Goal: Information Seeking & Learning: Learn about a topic

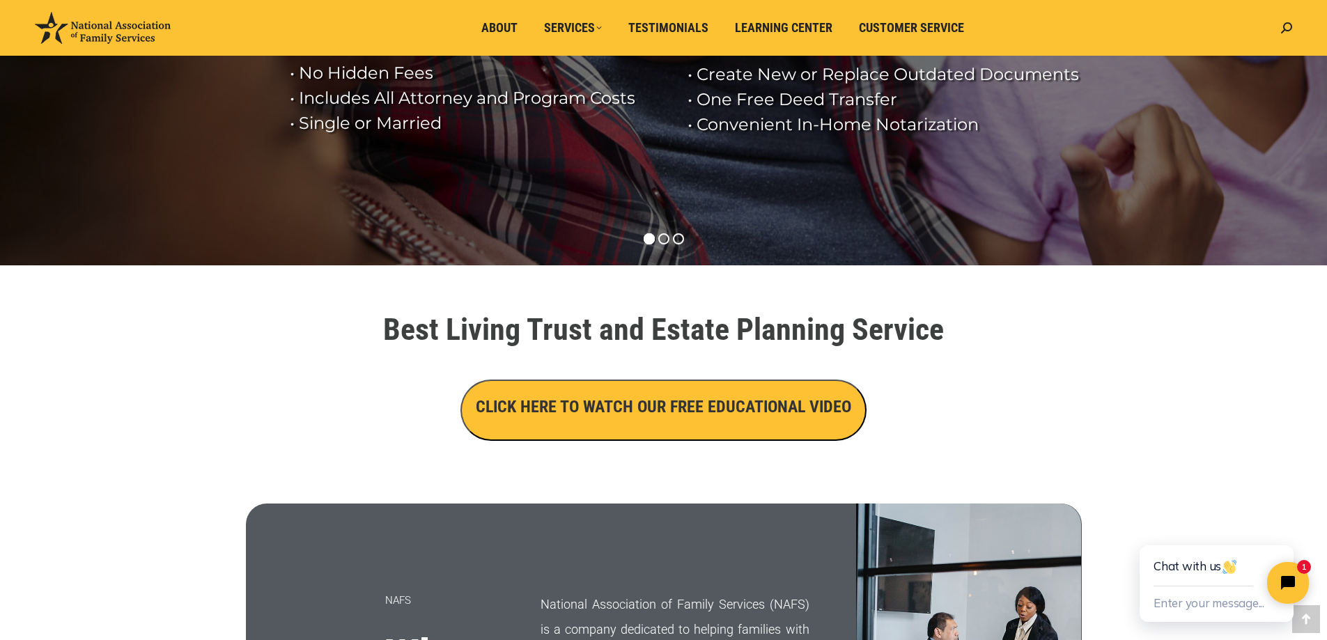
scroll to position [348, 0]
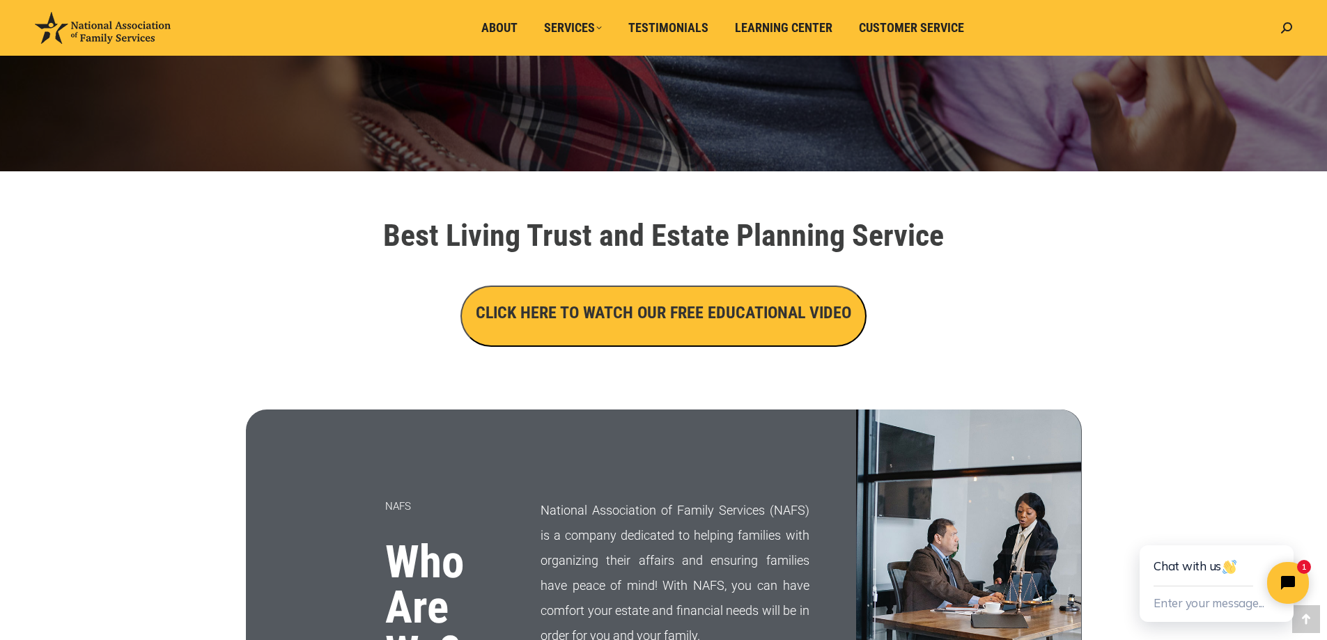
click at [646, 313] on h3 "CLICK HERE TO WATCH OUR FREE EDUCATIONAL VIDEO" at bounding box center [663, 313] width 375 height 24
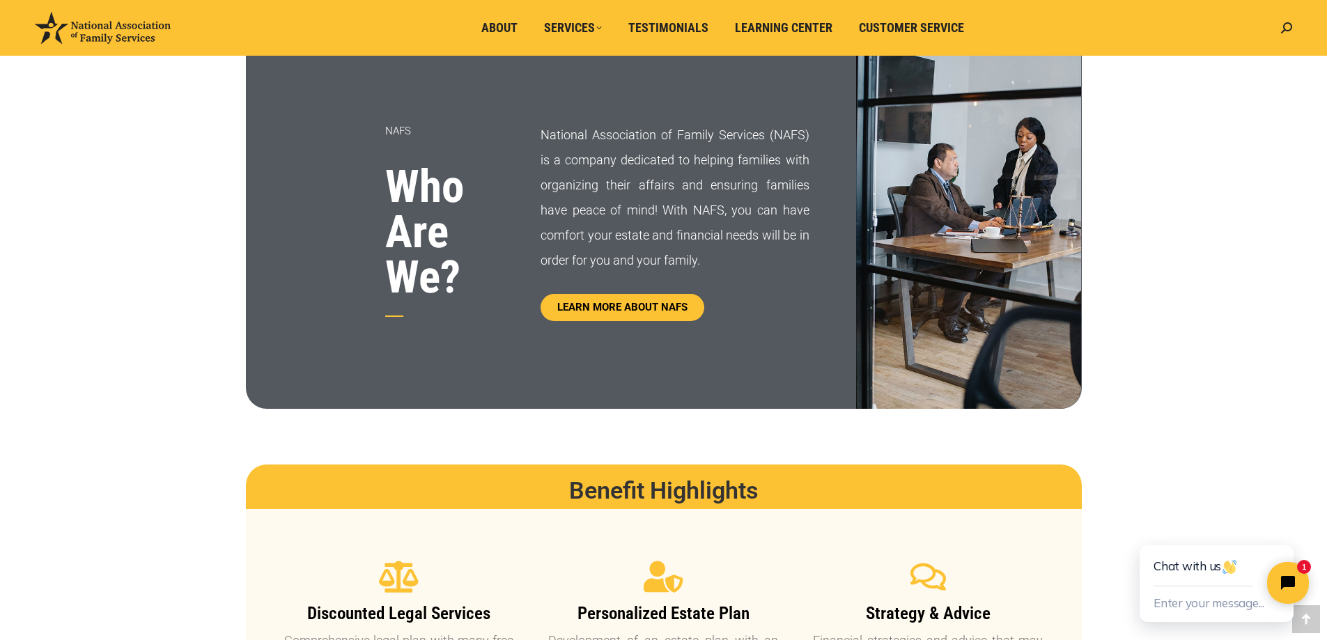
scroll to position [766, 0]
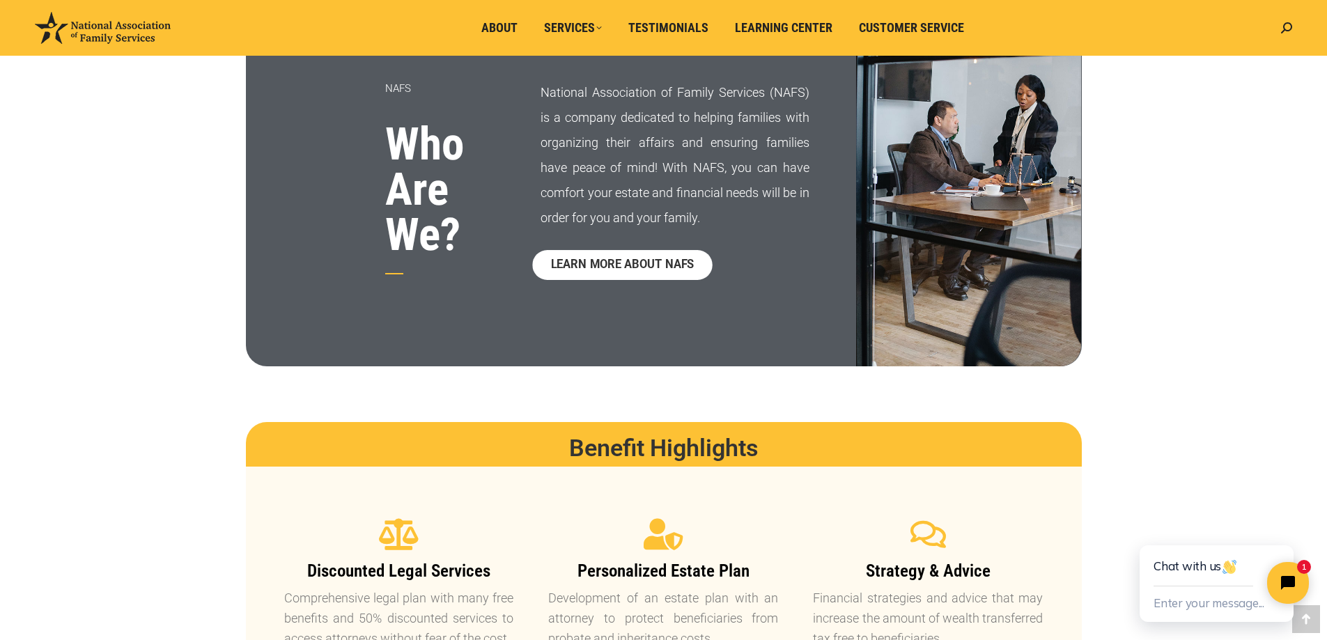
click at [619, 267] on span "LEARN MORE ABOUT NAFS" at bounding box center [622, 265] width 143 height 12
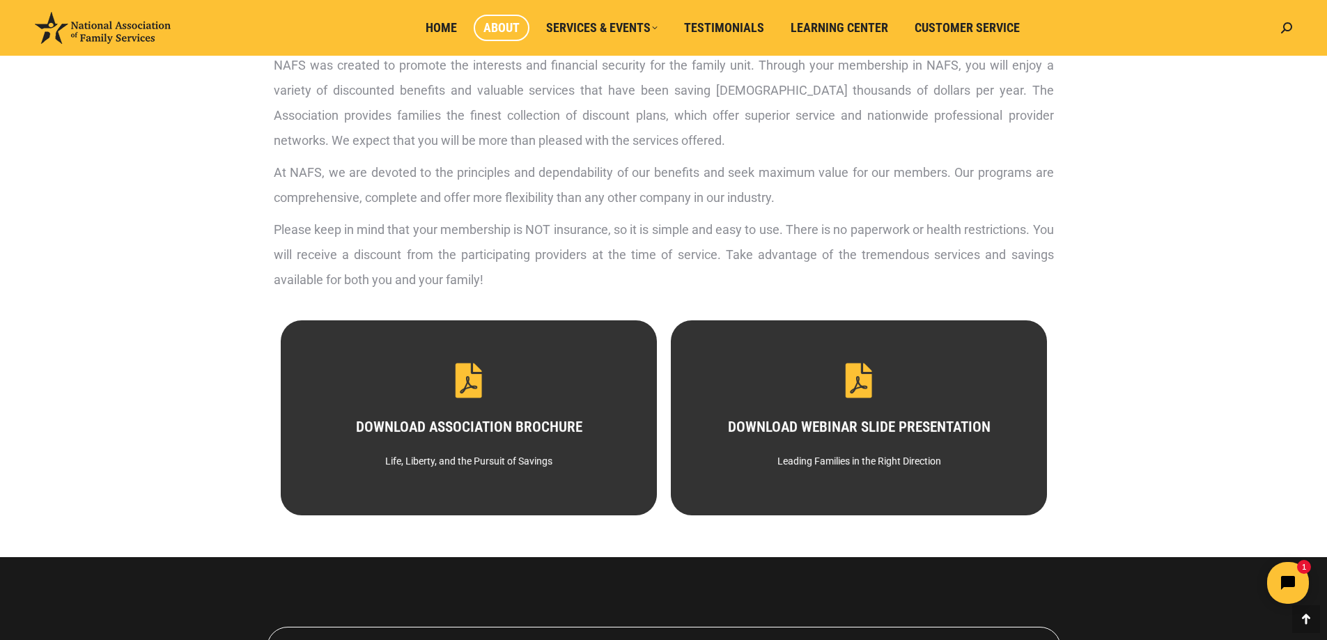
scroll to position [557, 0]
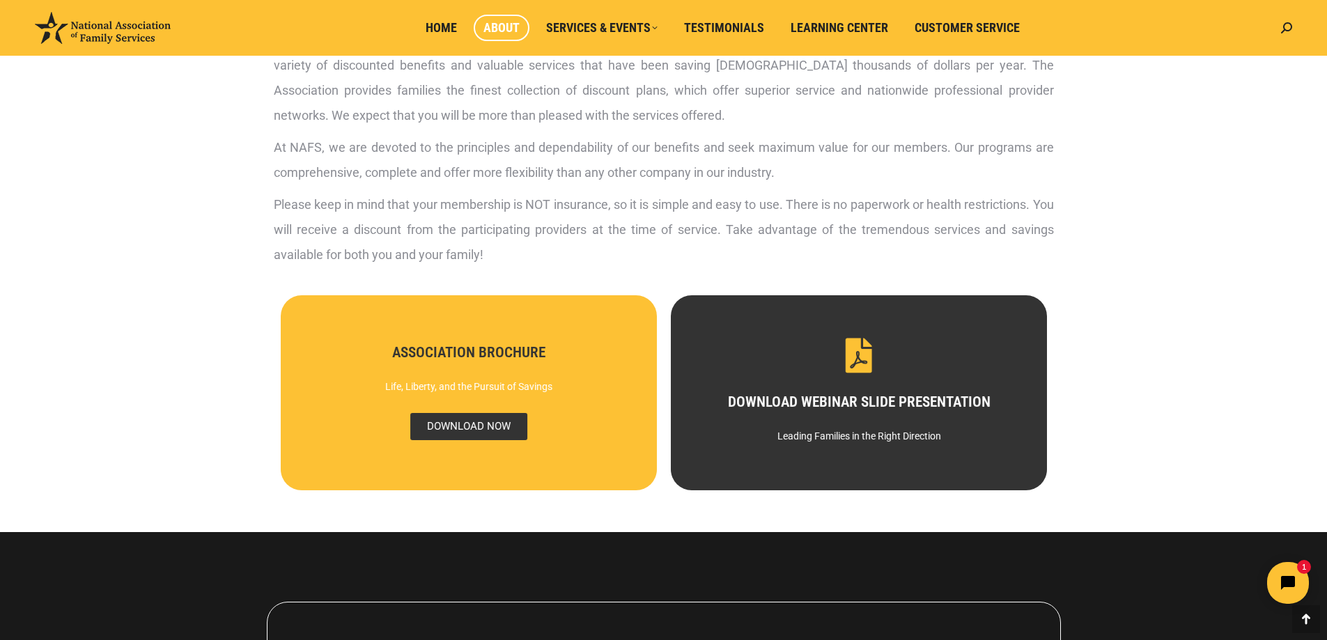
click at [490, 428] on span "DOWNLOAD NOW" at bounding box center [468, 426] width 117 height 27
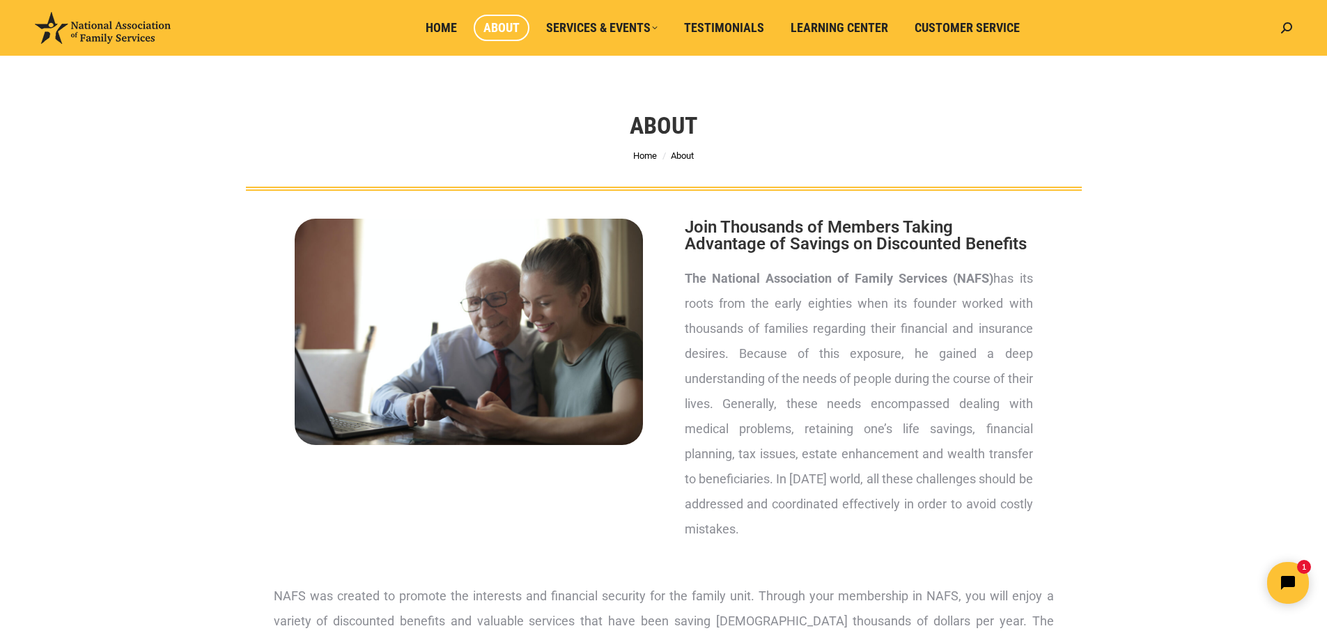
scroll to position [0, 0]
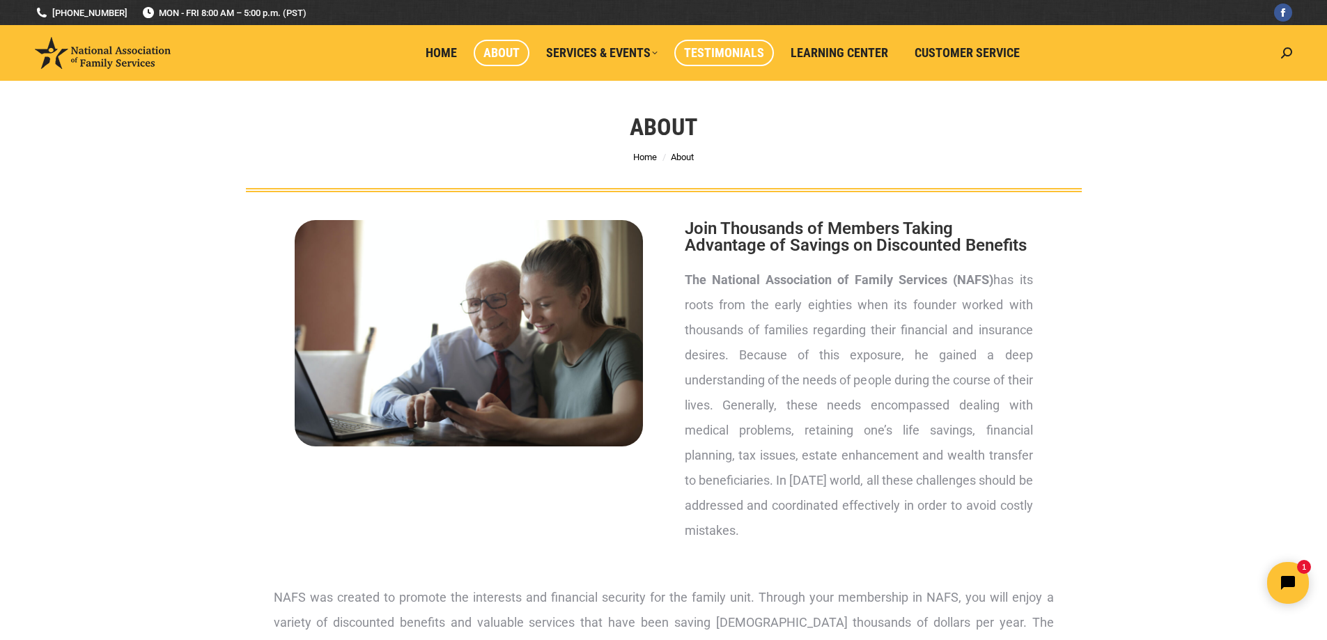
click at [730, 54] on span "Testimonials" at bounding box center [724, 52] width 80 height 15
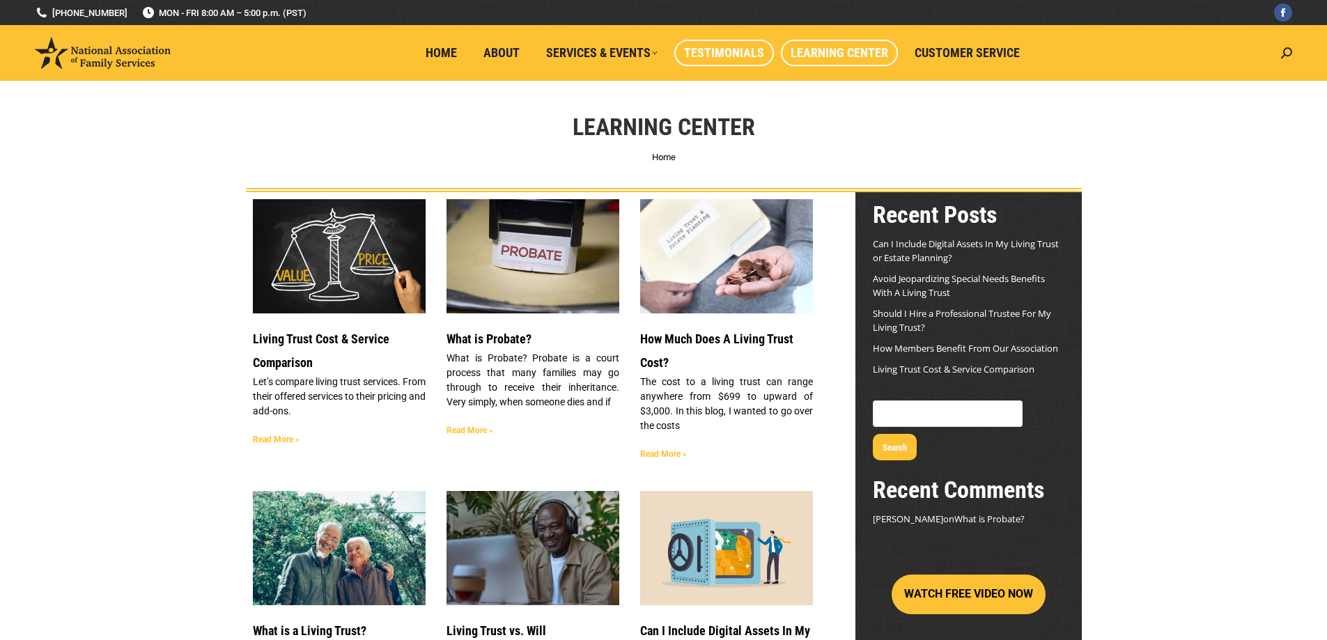
click at [700, 53] on span "Testimonials" at bounding box center [724, 52] width 80 height 15
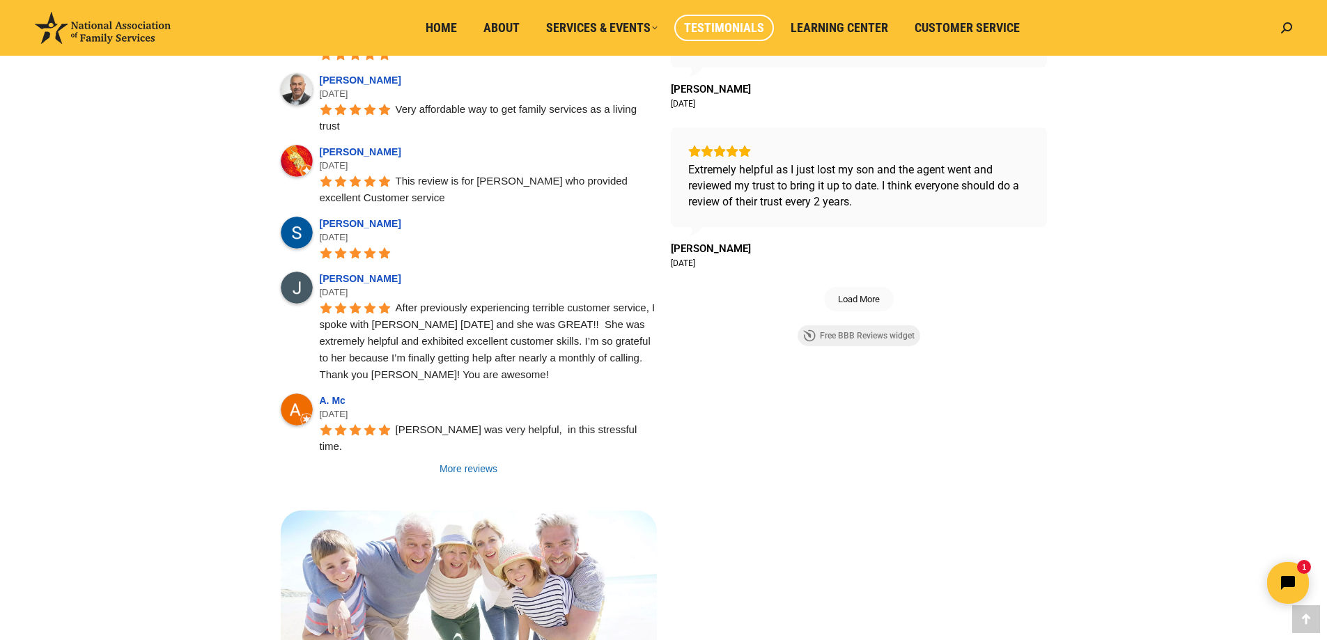
scroll to position [1019, 0]
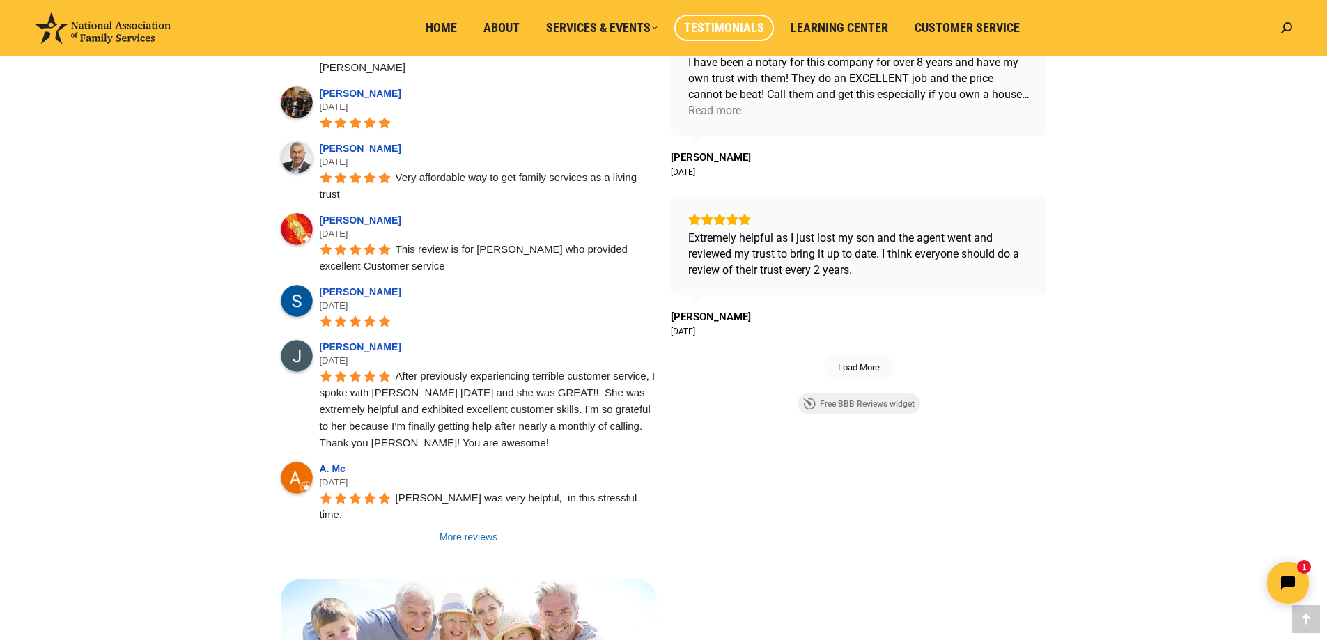
click at [841, 404] on link "Free BBB Reviews widget" at bounding box center [859, 404] width 123 height 21
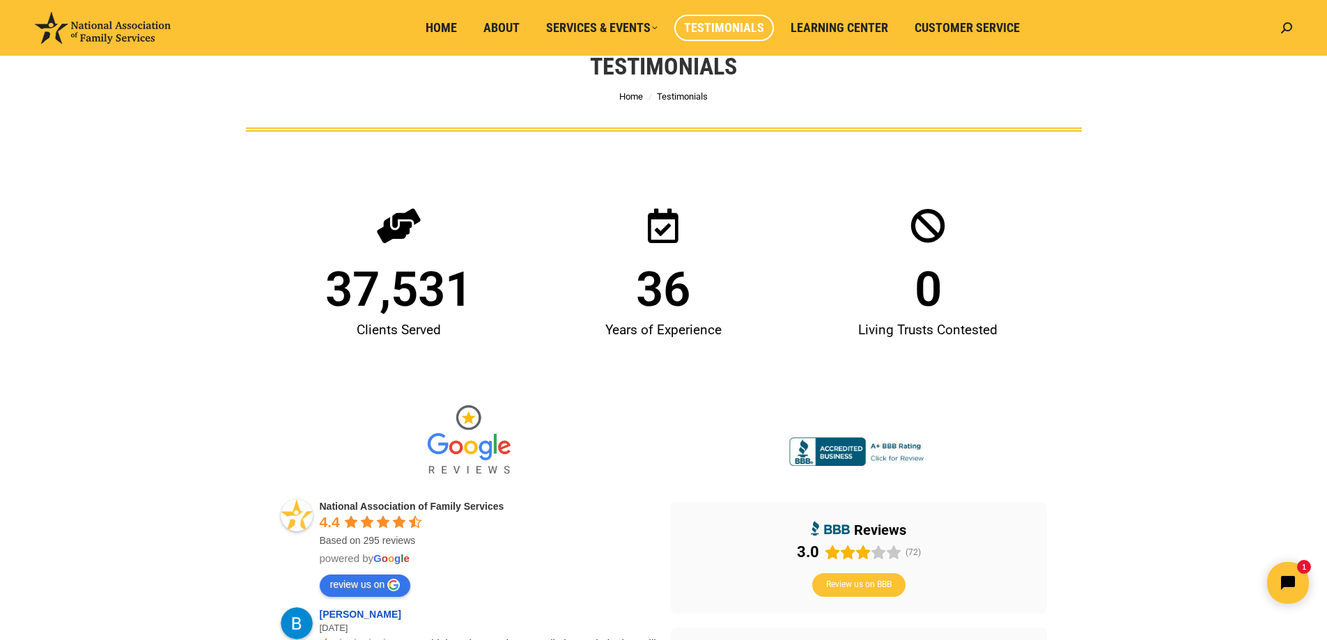
scroll to position [0, 0]
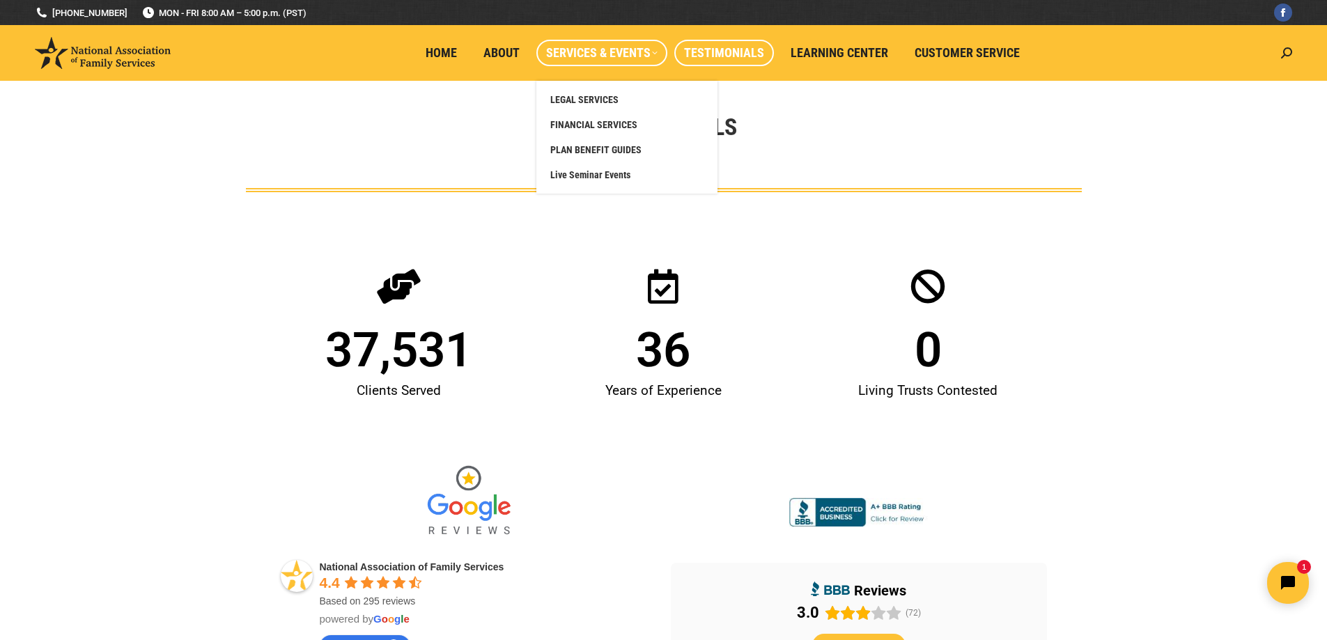
click at [600, 54] on span "Services & Events" at bounding box center [601, 52] width 111 height 15
click at [587, 177] on span "Live Seminar Events" at bounding box center [590, 175] width 80 height 13
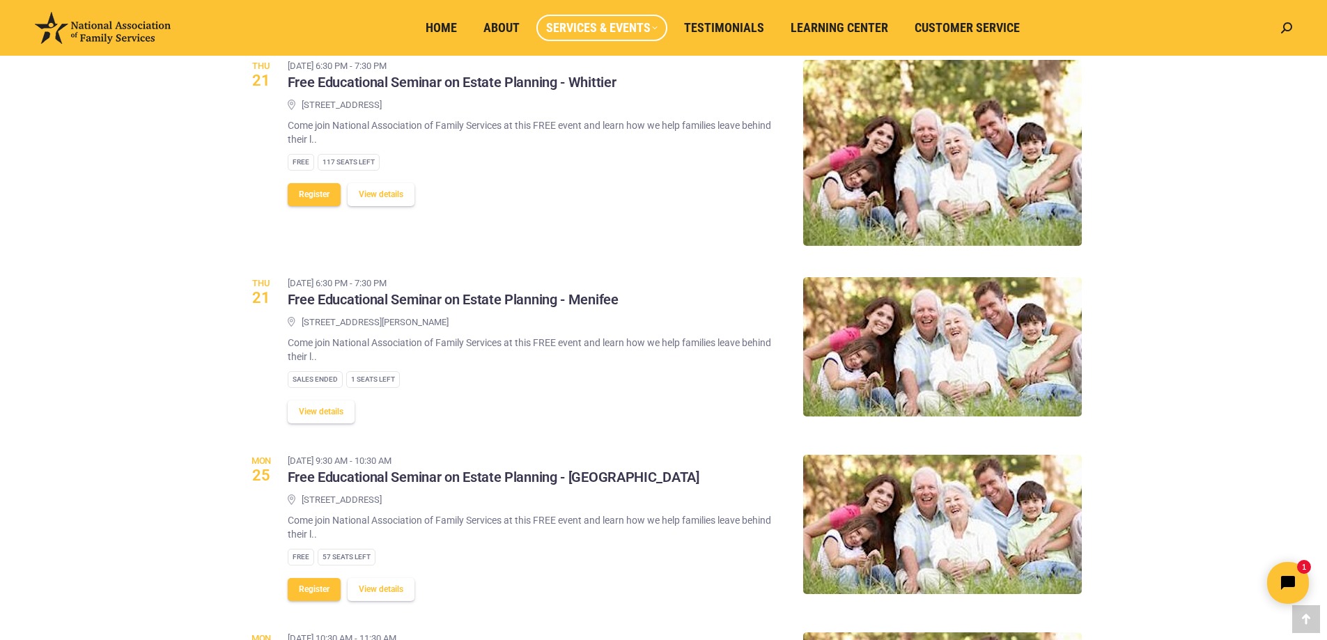
scroll to position [1045, 0]
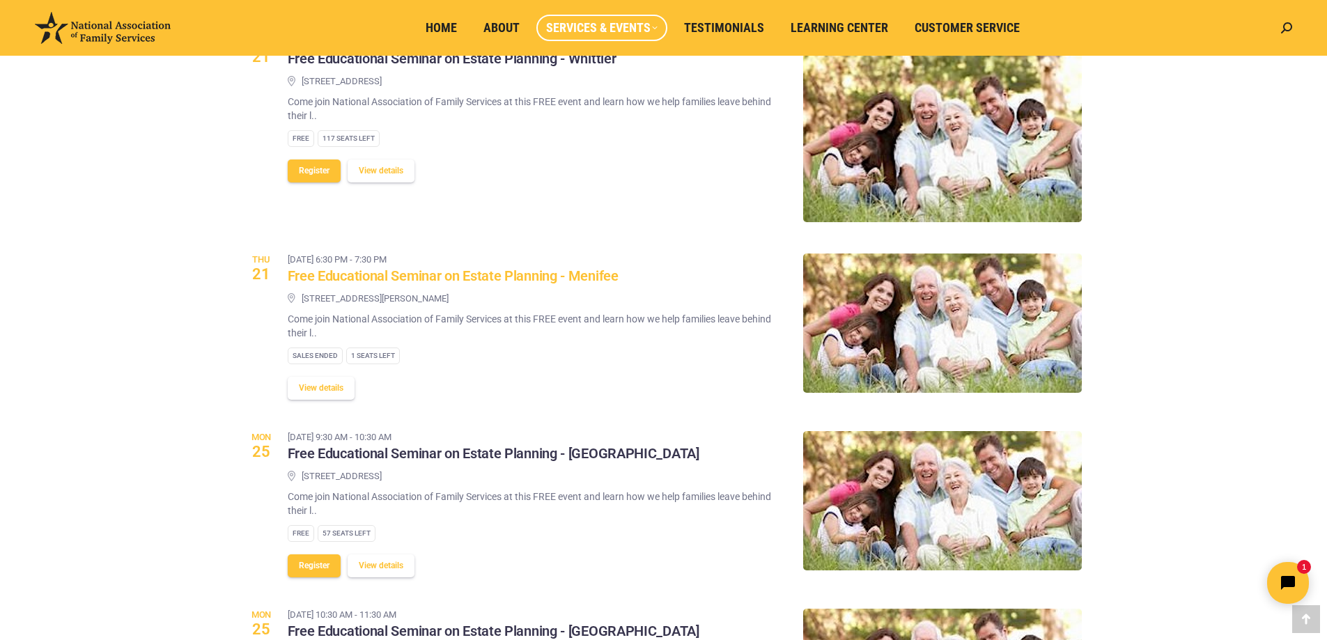
click at [437, 281] on h3 "Free Educational Seminar on Estate Planning - Menifee" at bounding box center [453, 276] width 331 height 18
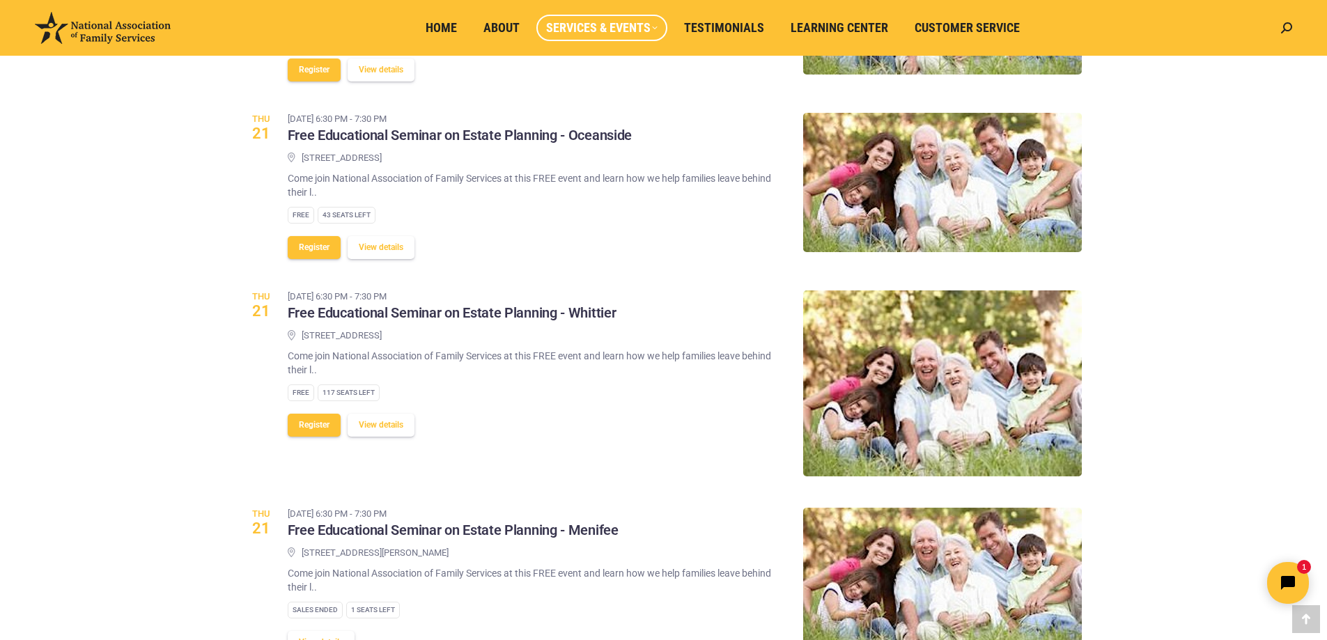
scroll to position [766, 0]
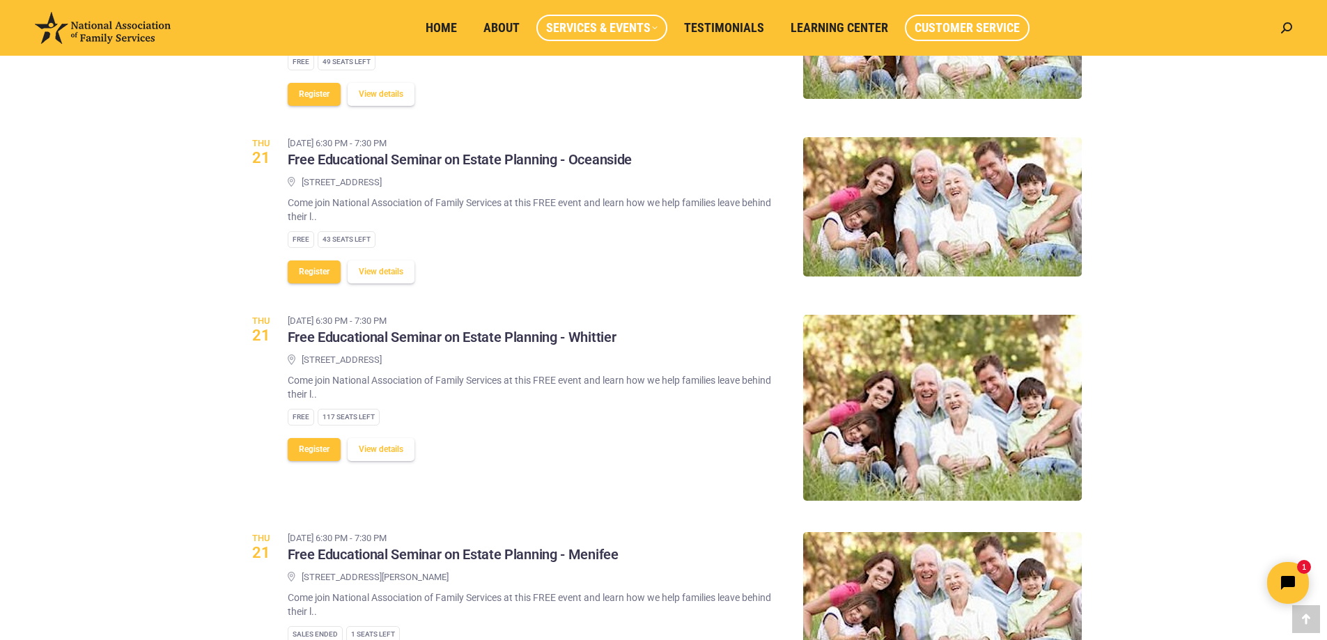
click at [944, 22] on span "Customer Service" at bounding box center [967, 27] width 105 height 15
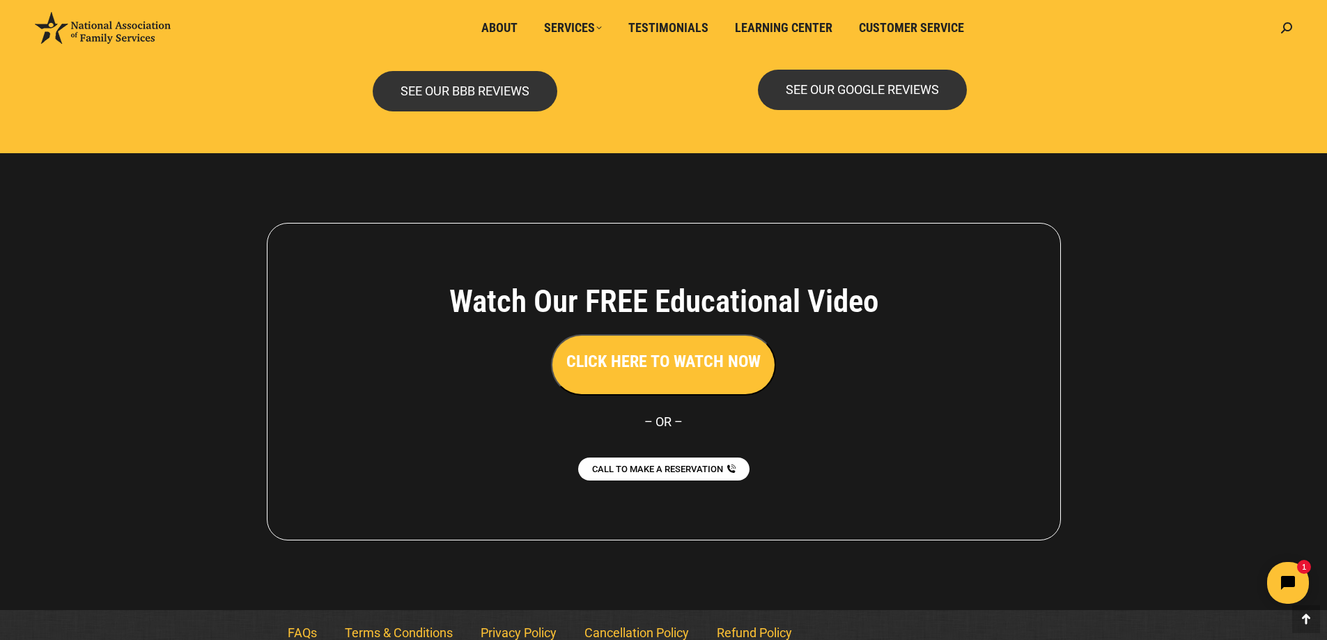
scroll to position [3019, 0]
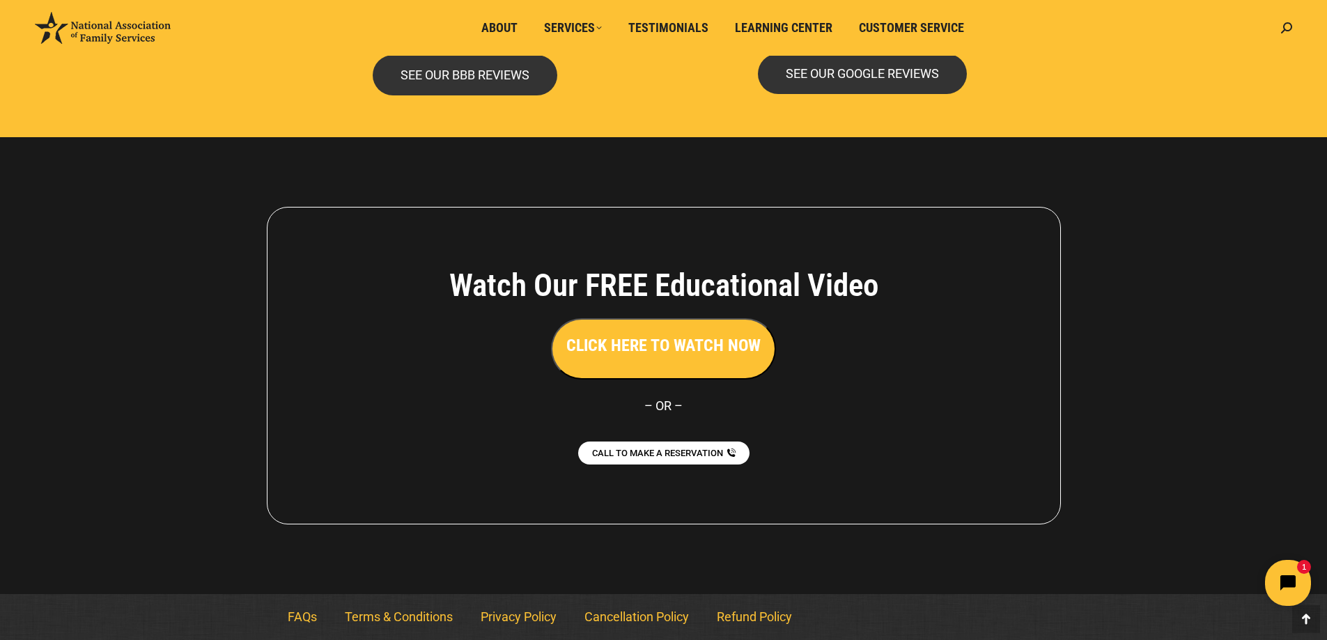
click at [1287, 582] on icon "Open chat widget" at bounding box center [1296, 584] width 22 height 22
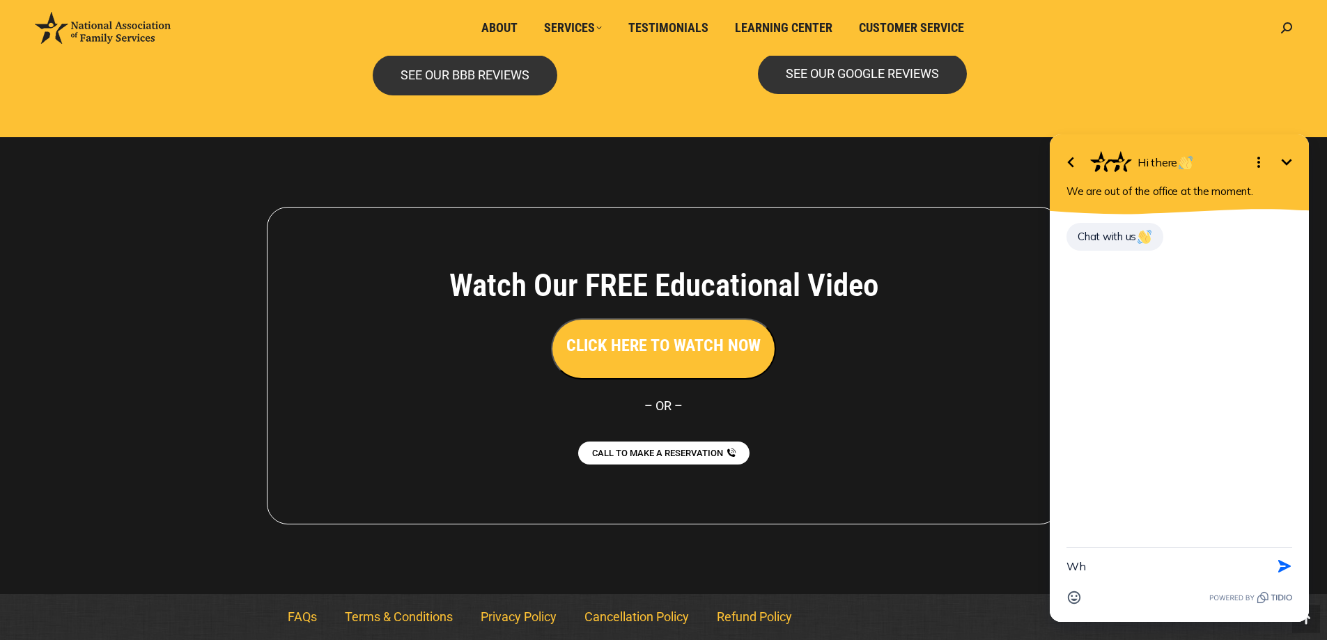
type textarea "W"
click at [1202, 552] on textarea "how do I get access to the information form" at bounding box center [1161, 559] width 191 height 50
type textarea "how do I get access to the personal information form discussed in educational v…"
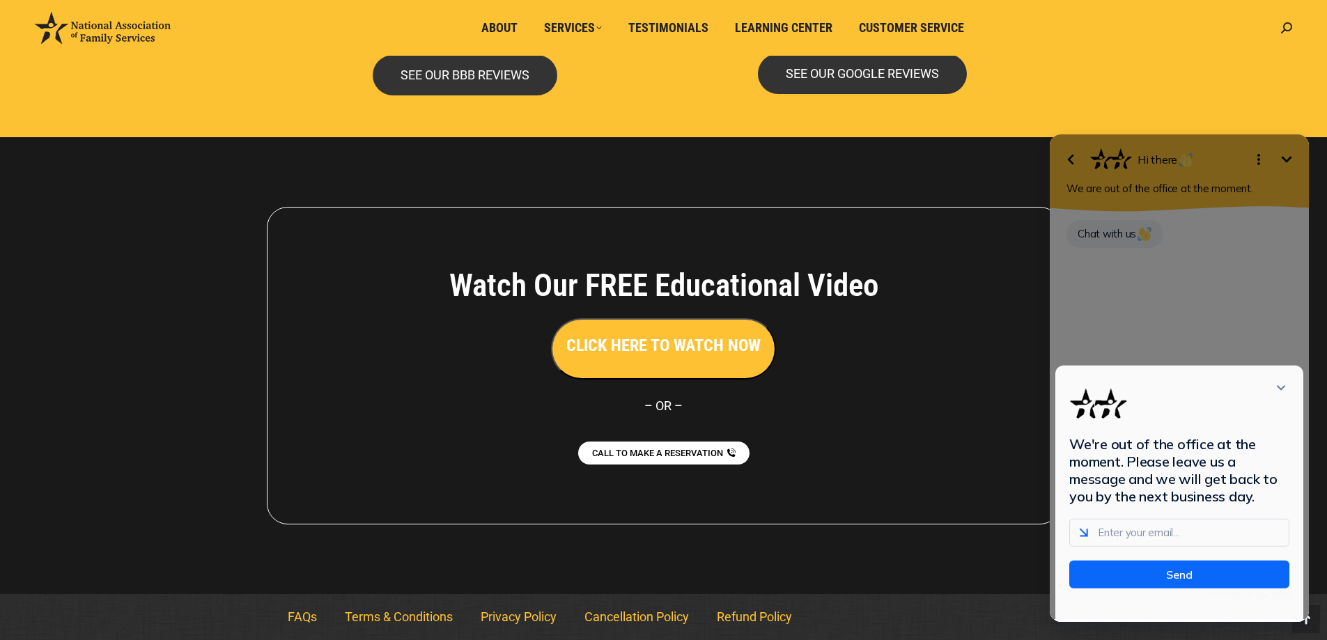
scroll to position [0, 0]
click at [775, 25] on span "Learning Center" at bounding box center [784, 27] width 98 height 15
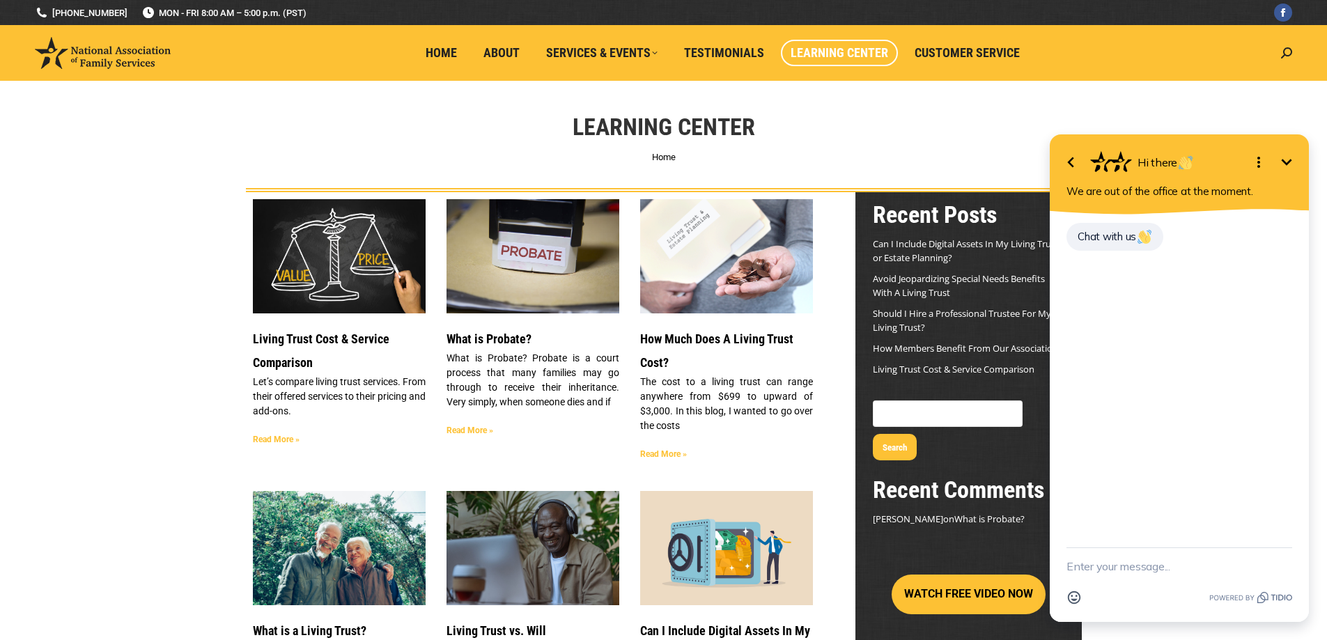
click at [995, 121] on div "Learning Center You are here: Home" at bounding box center [664, 136] width 906 height 111
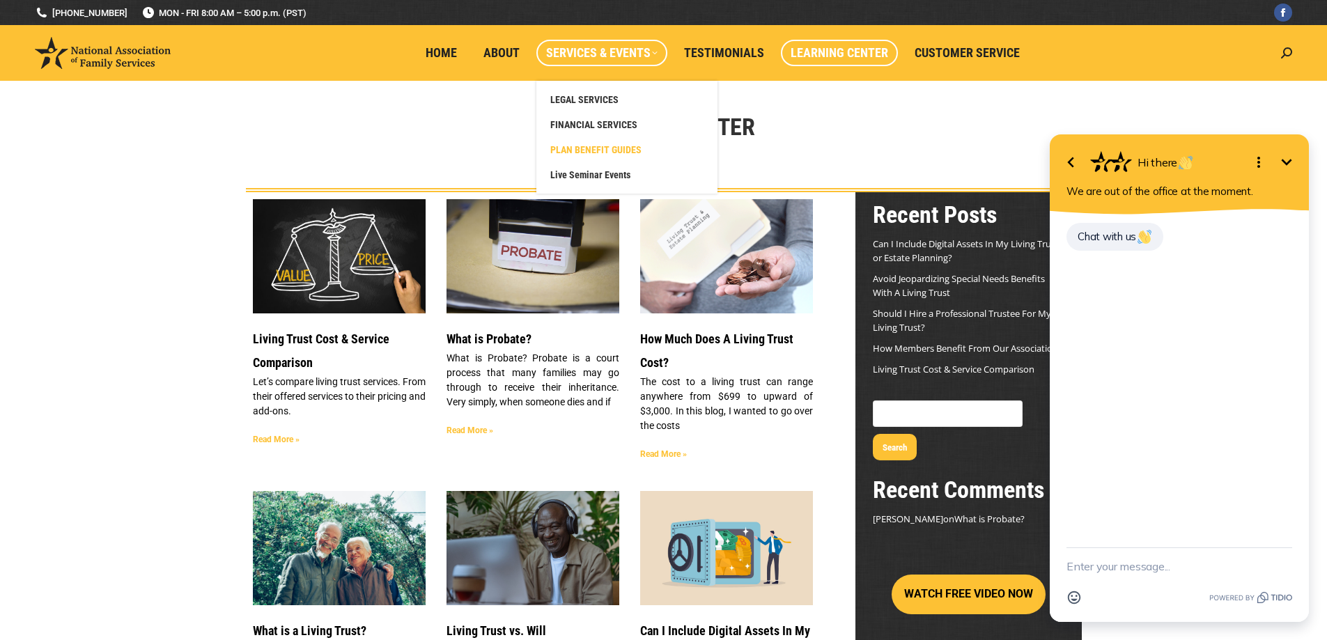
click at [582, 146] on span "PLAN BENEFIT GUIDES" at bounding box center [595, 149] width 91 height 13
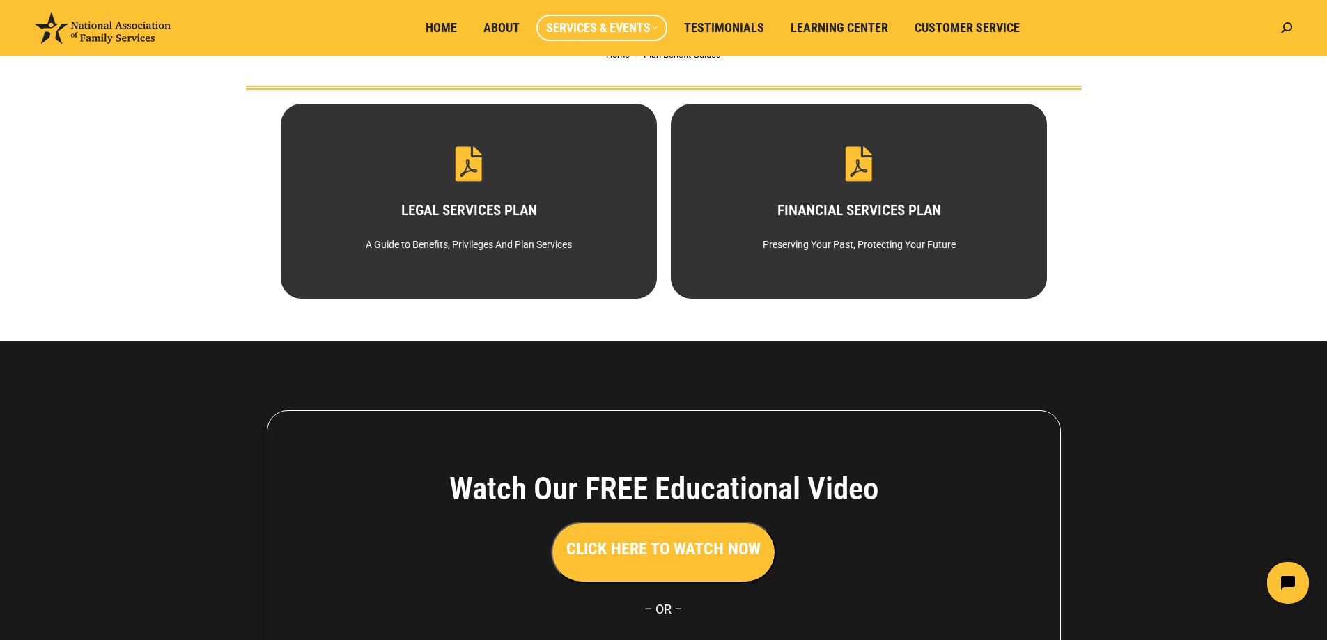
scroll to position [70, 0]
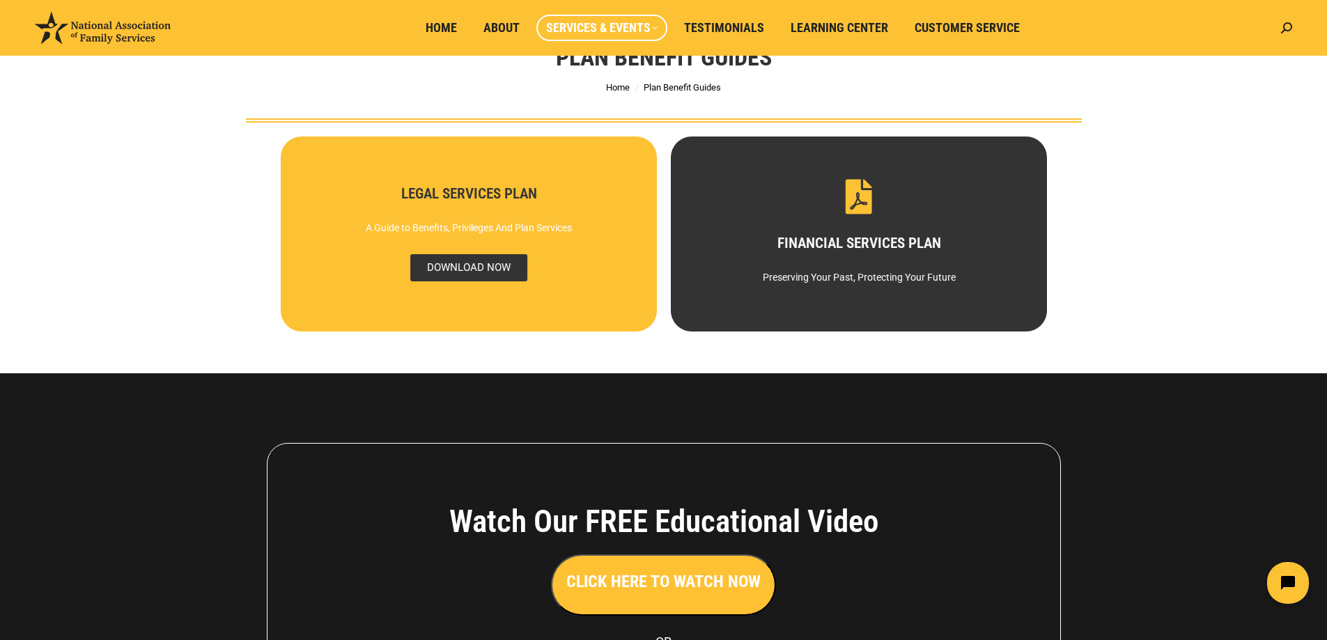
click at [475, 272] on span "DOWNLOAD NOW" at bounding box center [468, 267] width 117 height 27
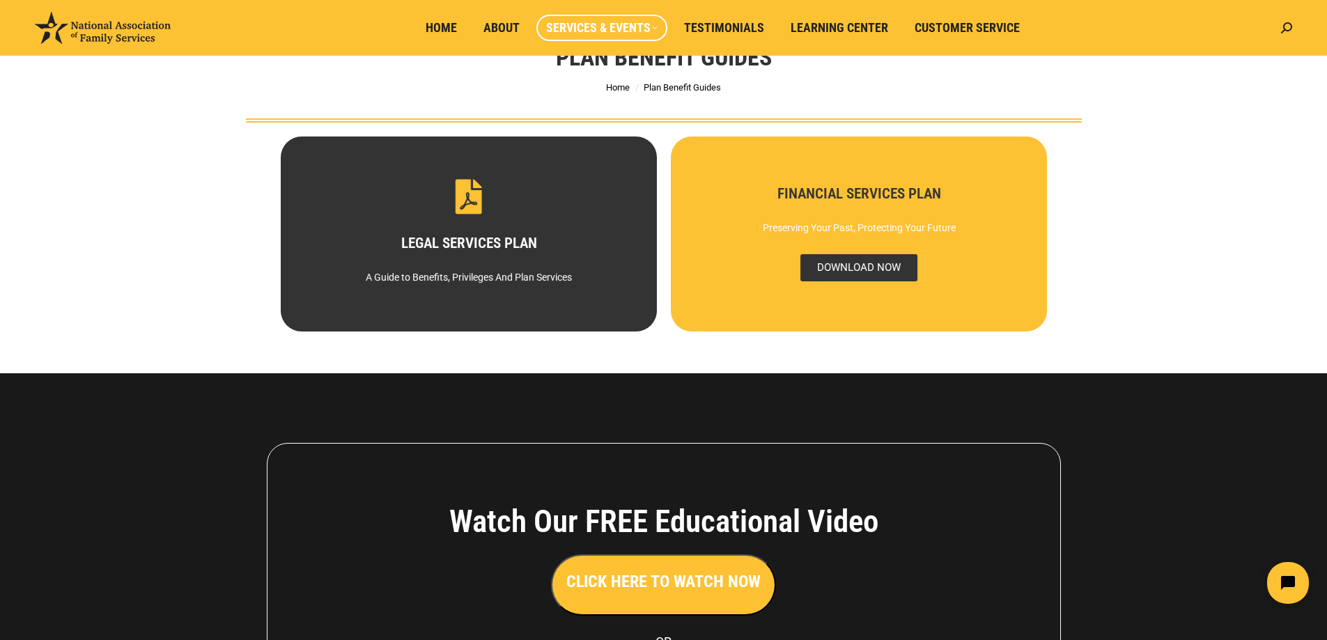
click at [864, 270] on span "DOWNLOAD NOW" at bounding box center [858, 267] width 117 height 27
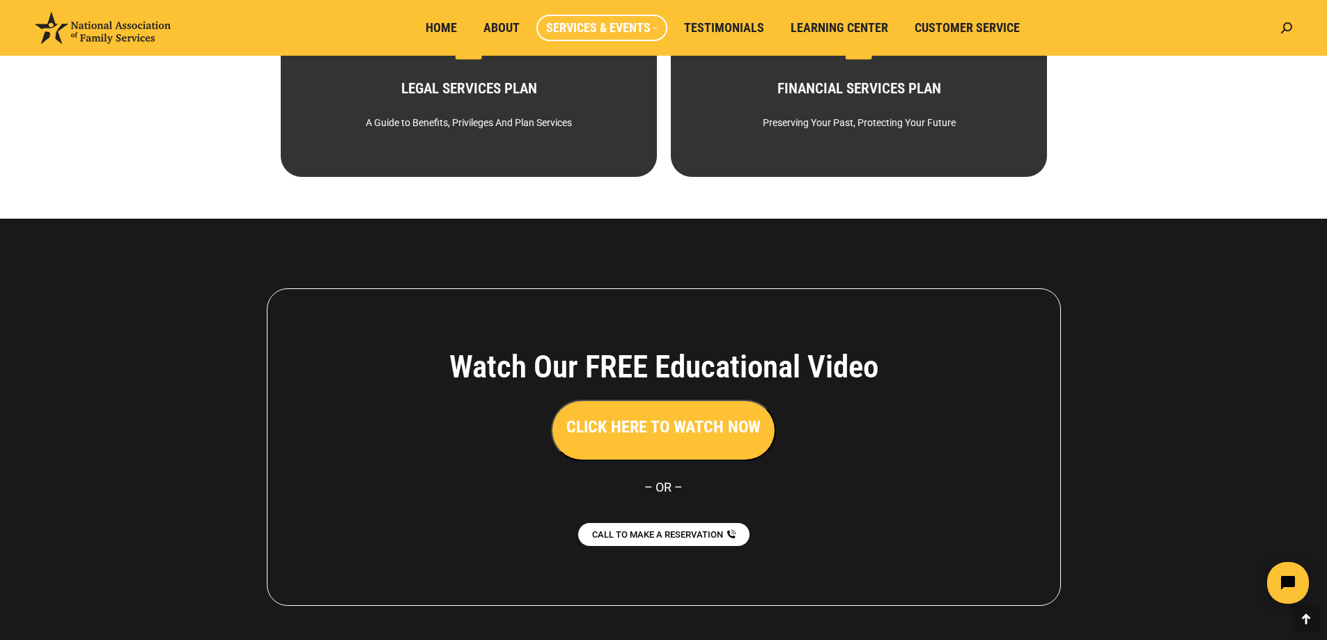
scroll to position [279, 0]
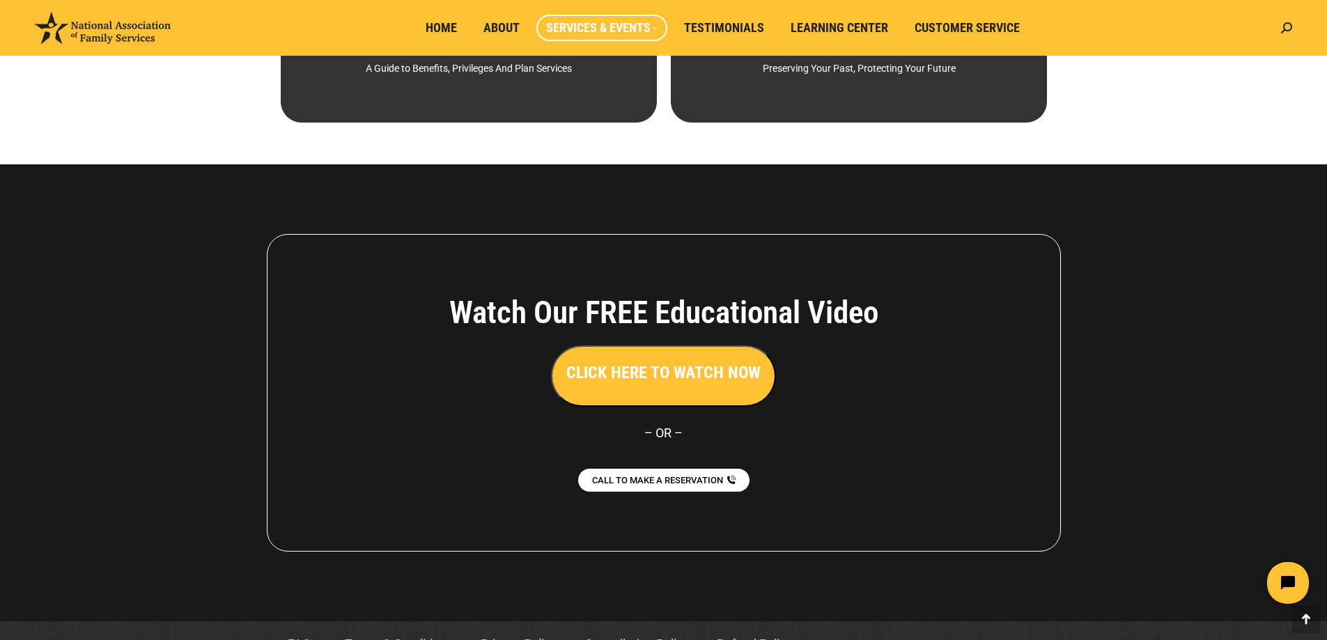
click at [675, 374] on h3 "CLICK HERE TO WATCH NOW" at bounding box center [663, 373] width 194 height 24
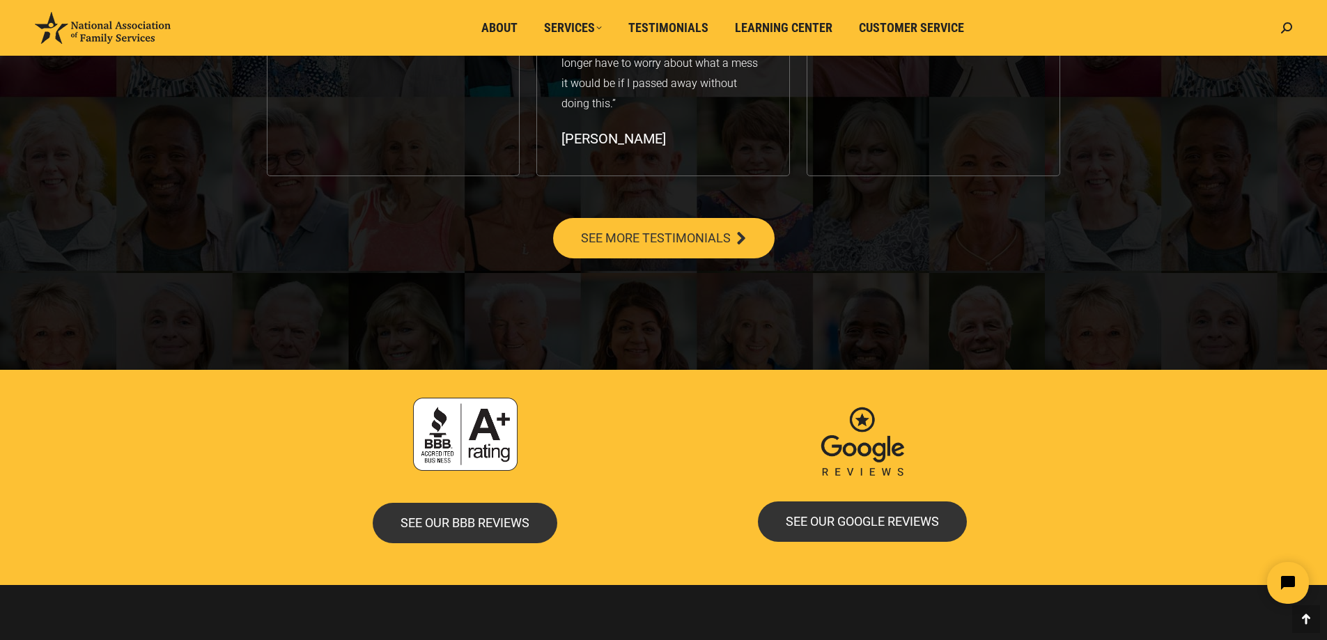
scroll to position [2577, 0]
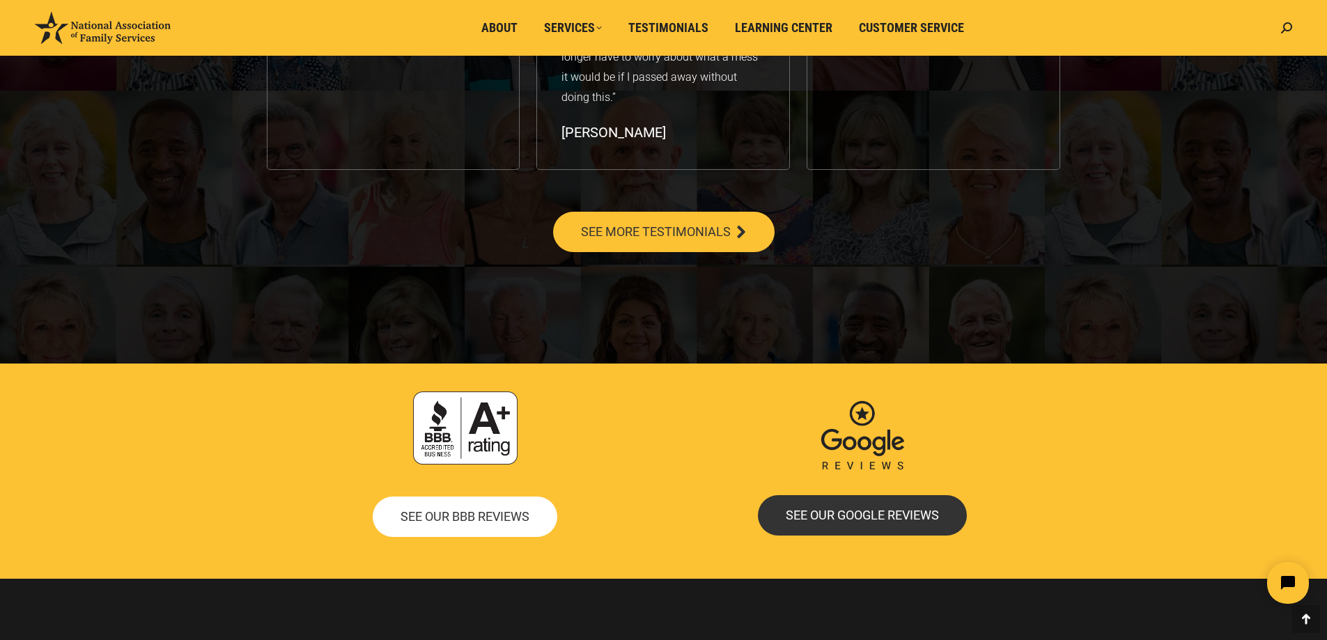
click at [446, 512] on span "SEE OUR BBB REVIEWS" at bounding box center [465, 517] width 129 height 13
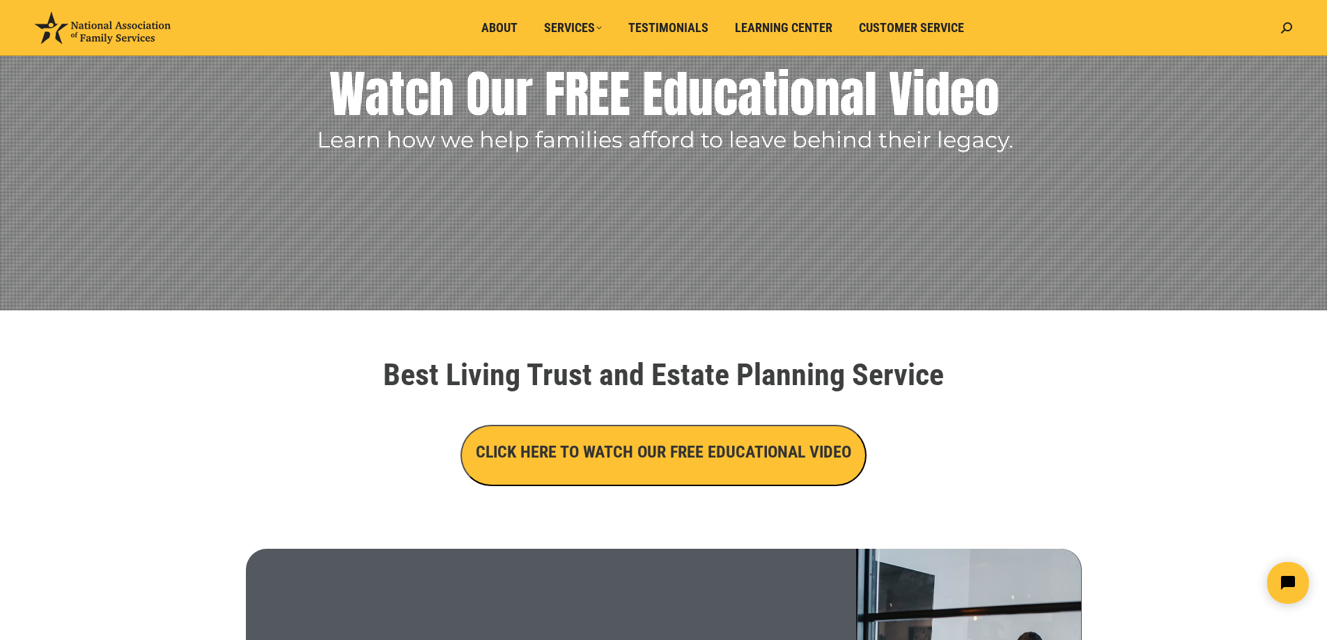
scroll to position [0, 0]
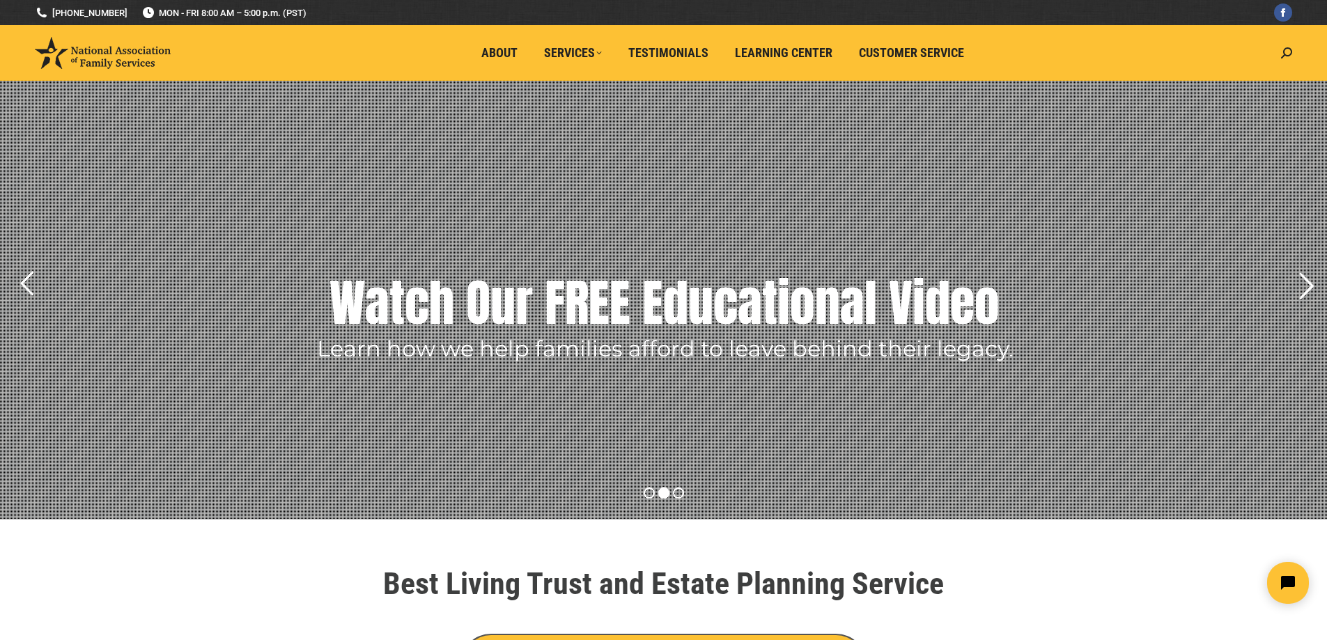
click at [1301, 281] on rs-arrow at bounding box center [1306, 286] width 35 height 35
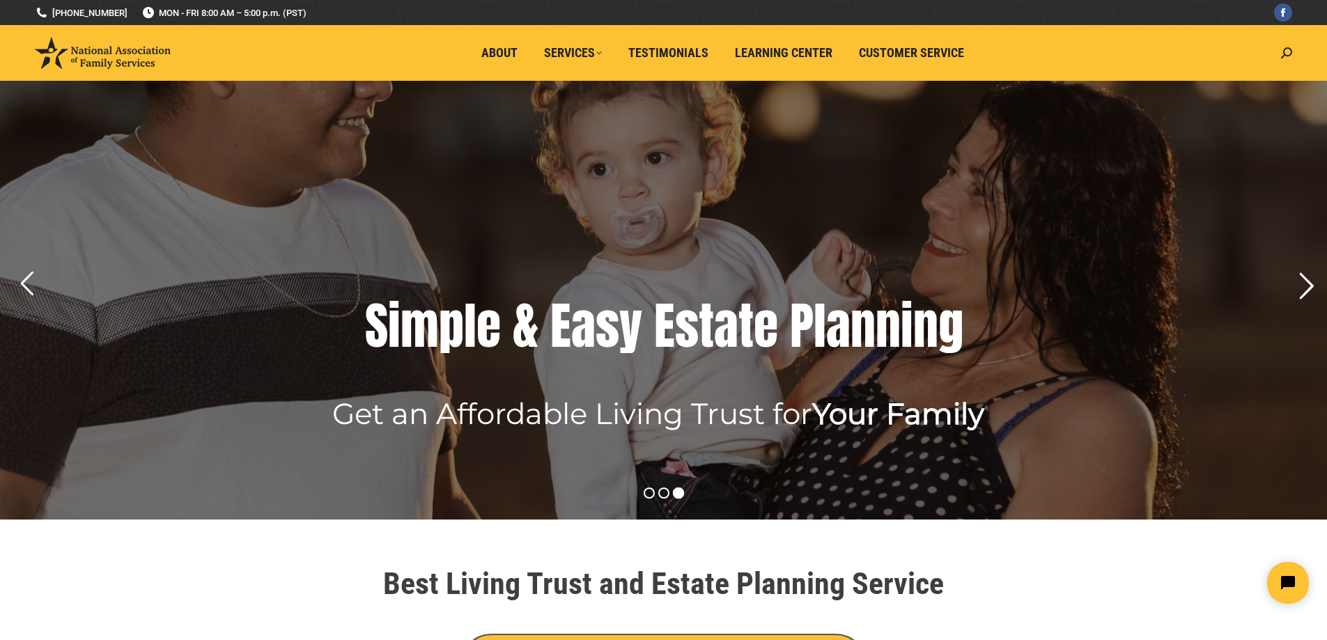
click at [1311, 287] on rs-arrow at bounding box center [1306, 286] width 35 height 35
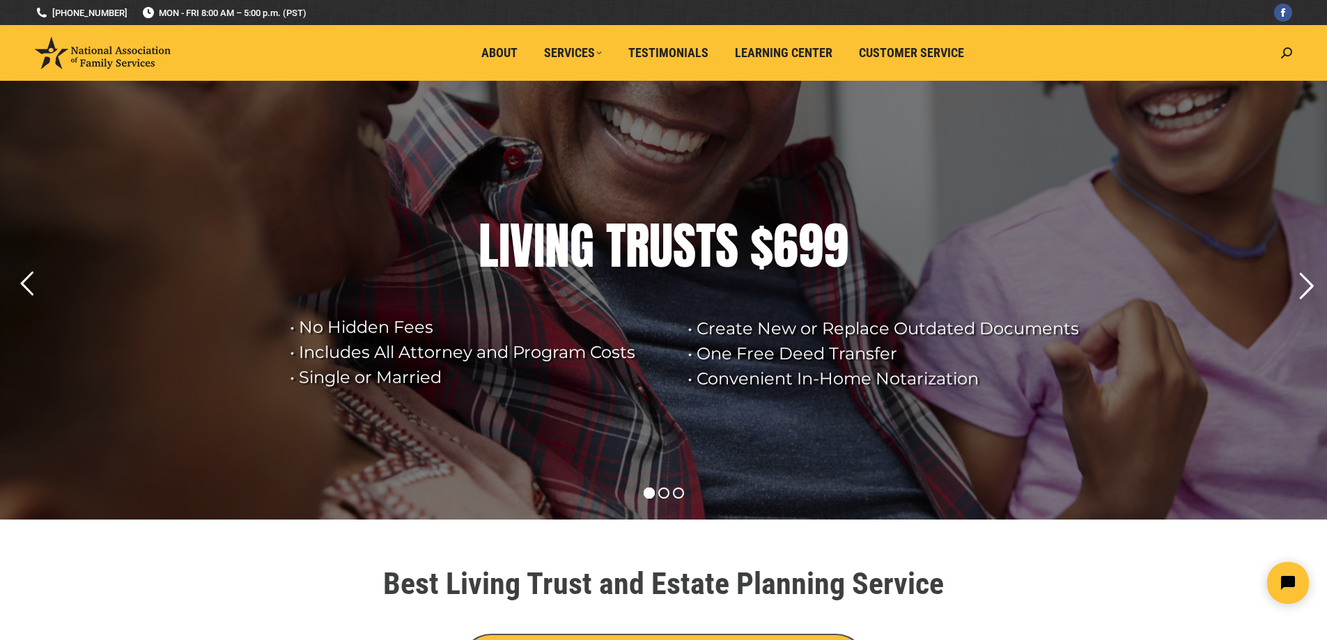
click at [1311, 287] on rs-arrow at bounding box center [1306, 286] width 35 height 35
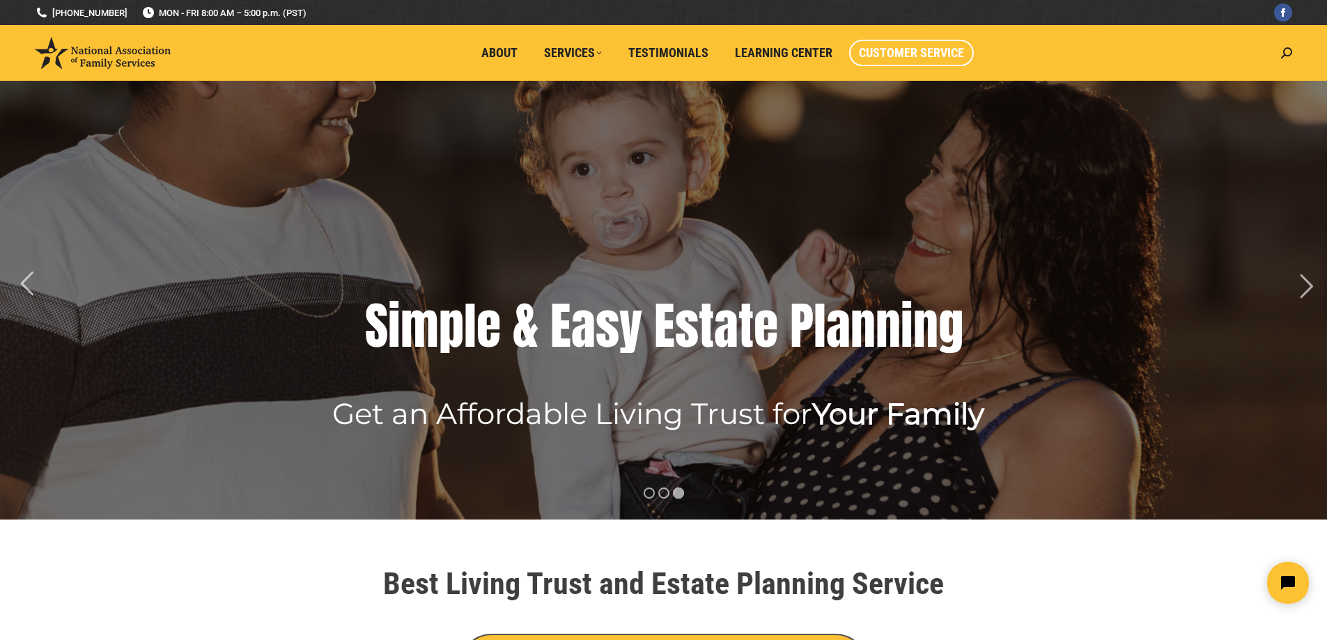
click at [894, 56] on span "Customer Service" at bounding box center [911, 52] width 105 height 15
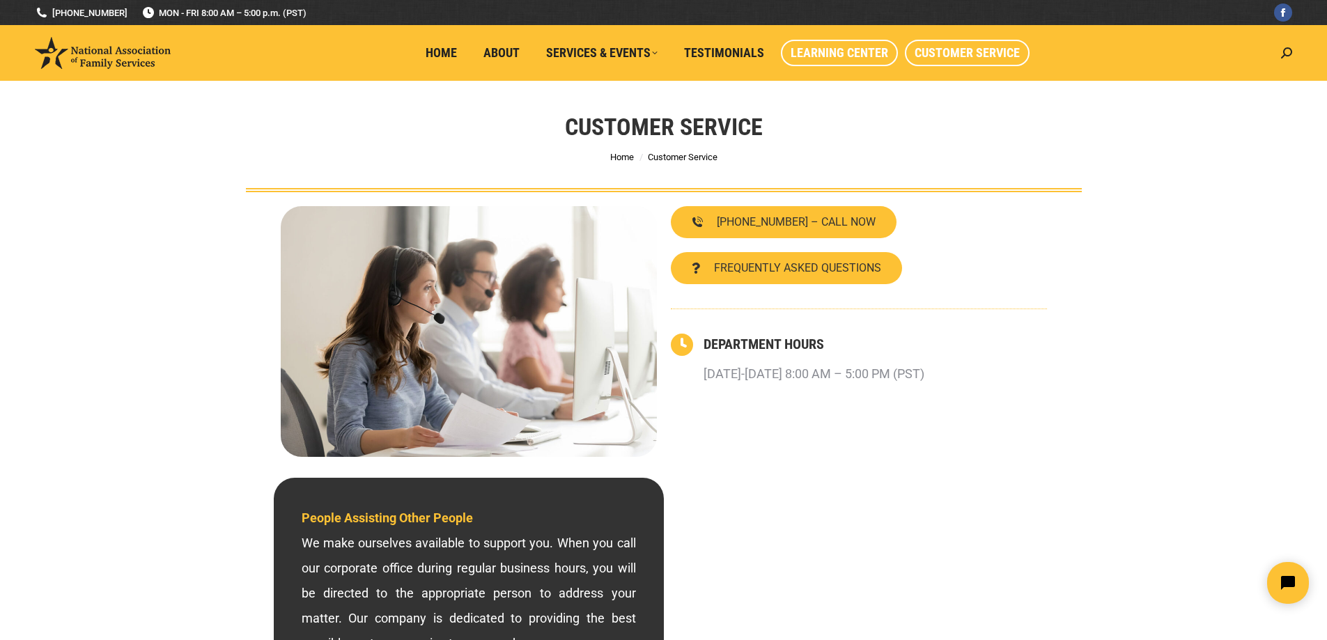
click at [837, 57] on span "Learning Center" at bounding box center [840, 52] width 98 height 15
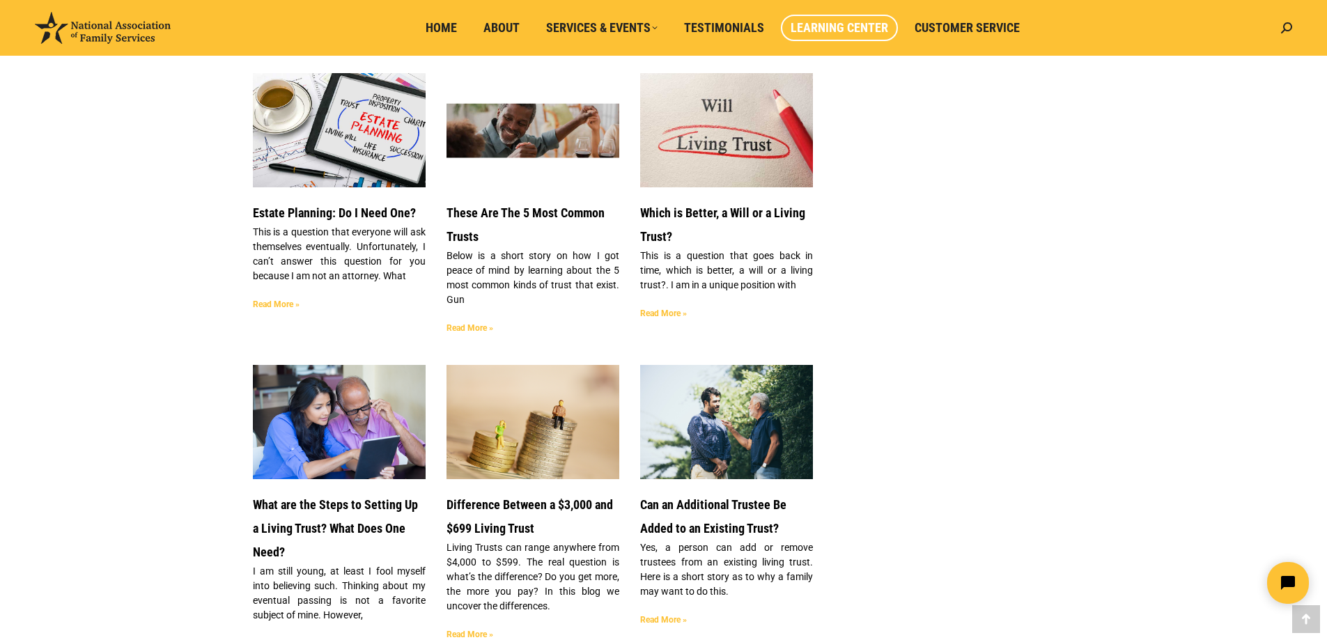
scroll to position [2020, 0]
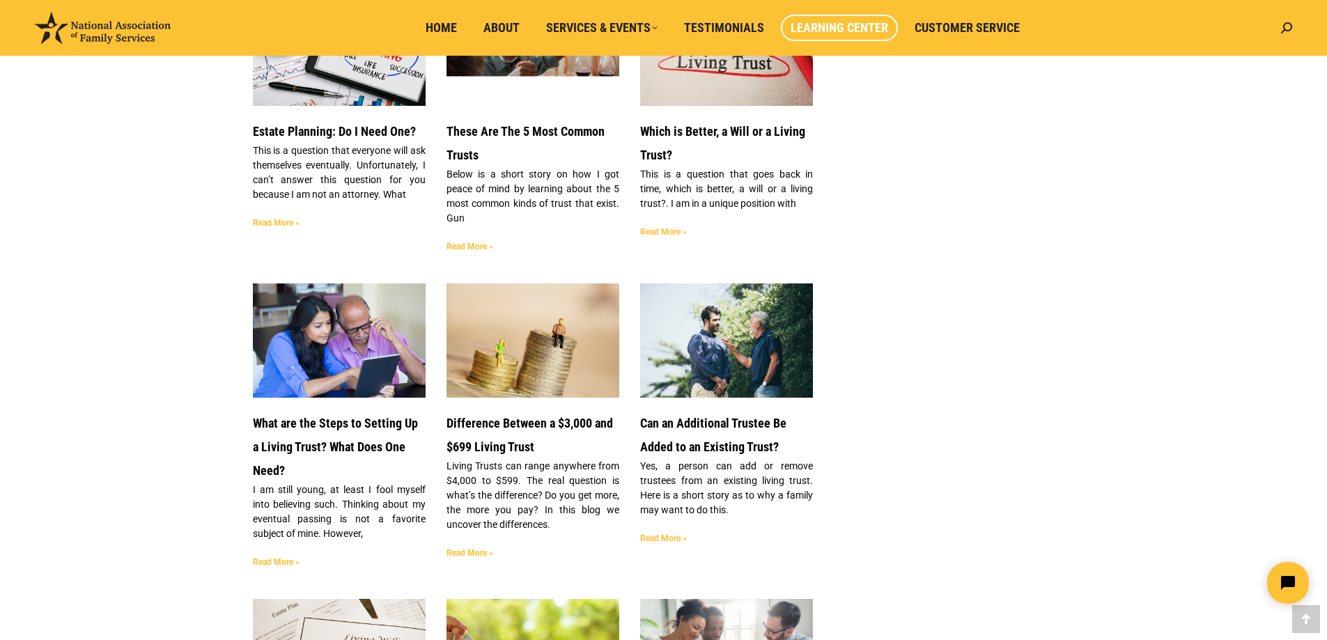
click at [534, 336] on img at bounding box center [532, 341] width 175 height 116
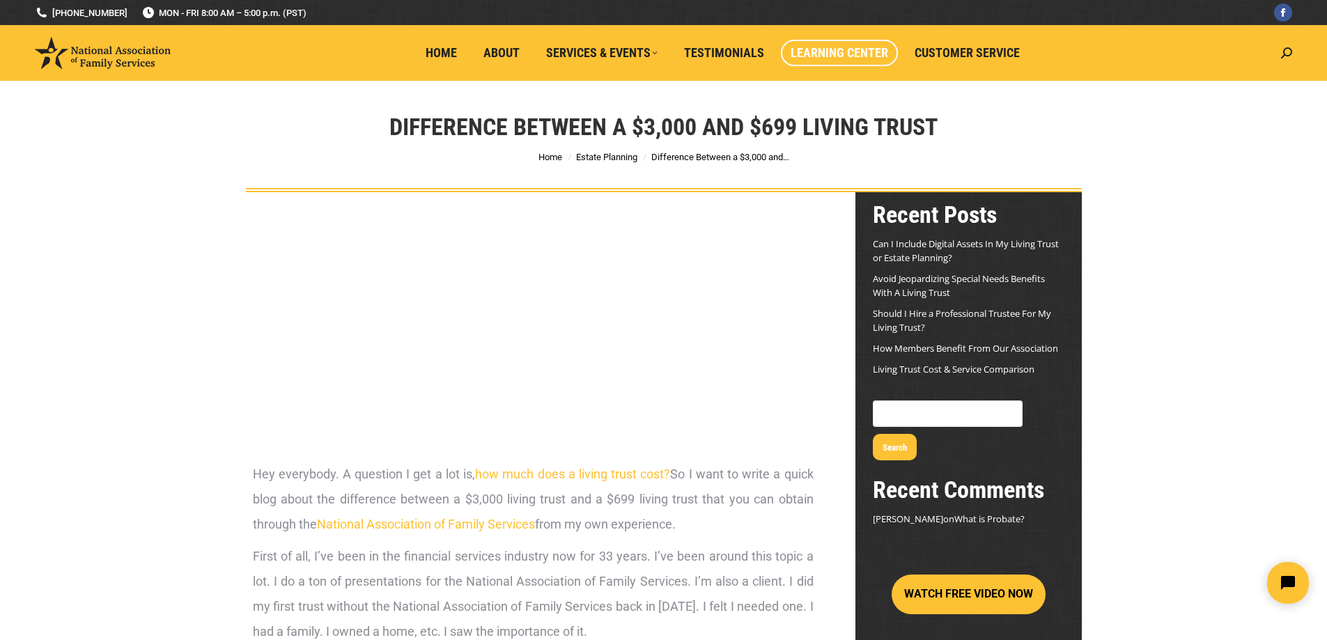
click at [839, 55] on span "Learning Center" at bounding box center [840, 52] width 98 height 15
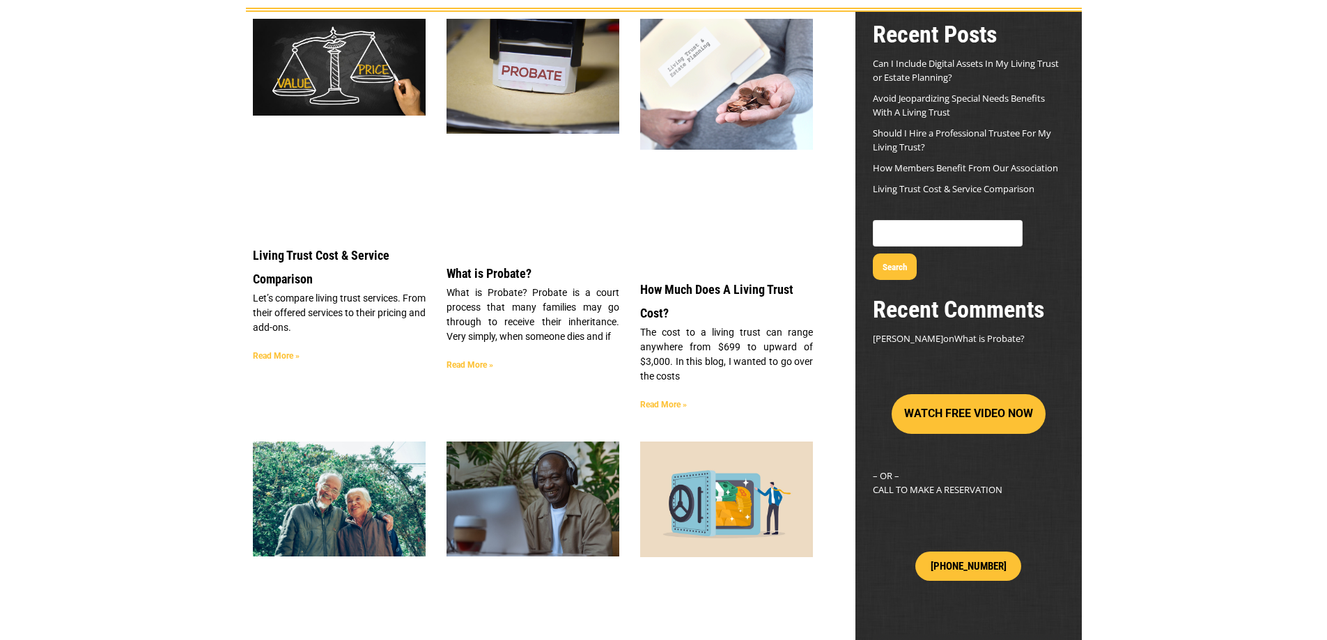
scroll to position [209, 0]
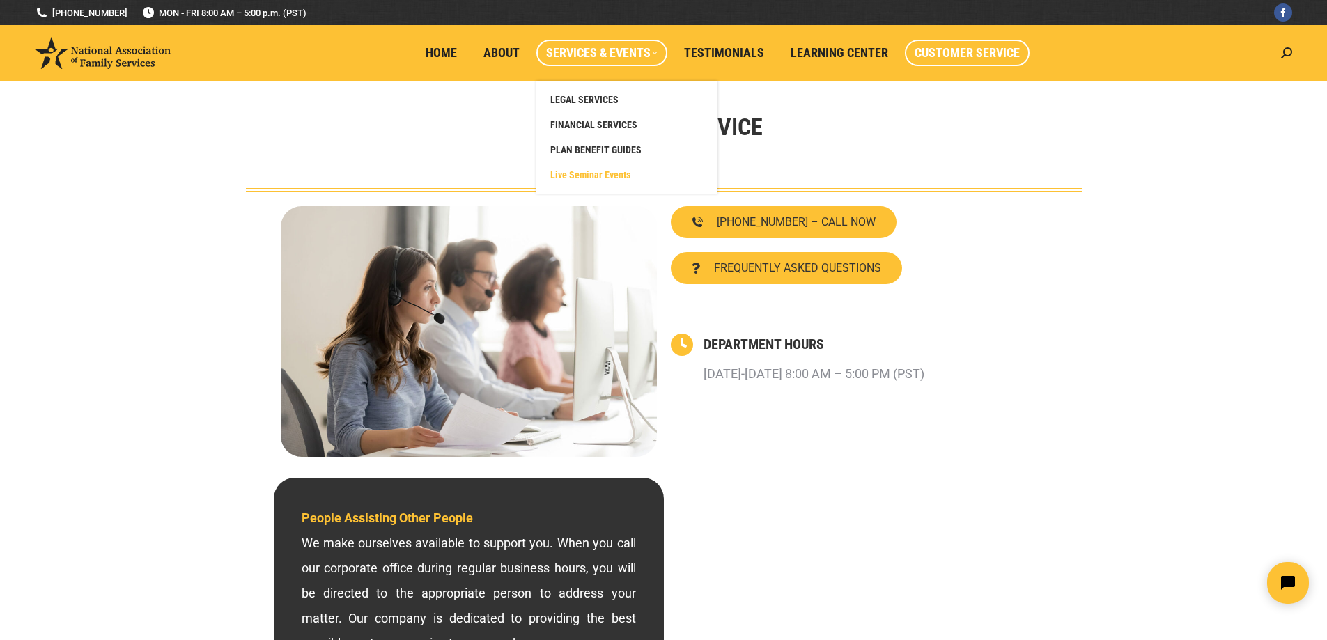
click at [585, 175] on span "Live Seminar Events" at bounding box center [590, 175] width 80 height 13
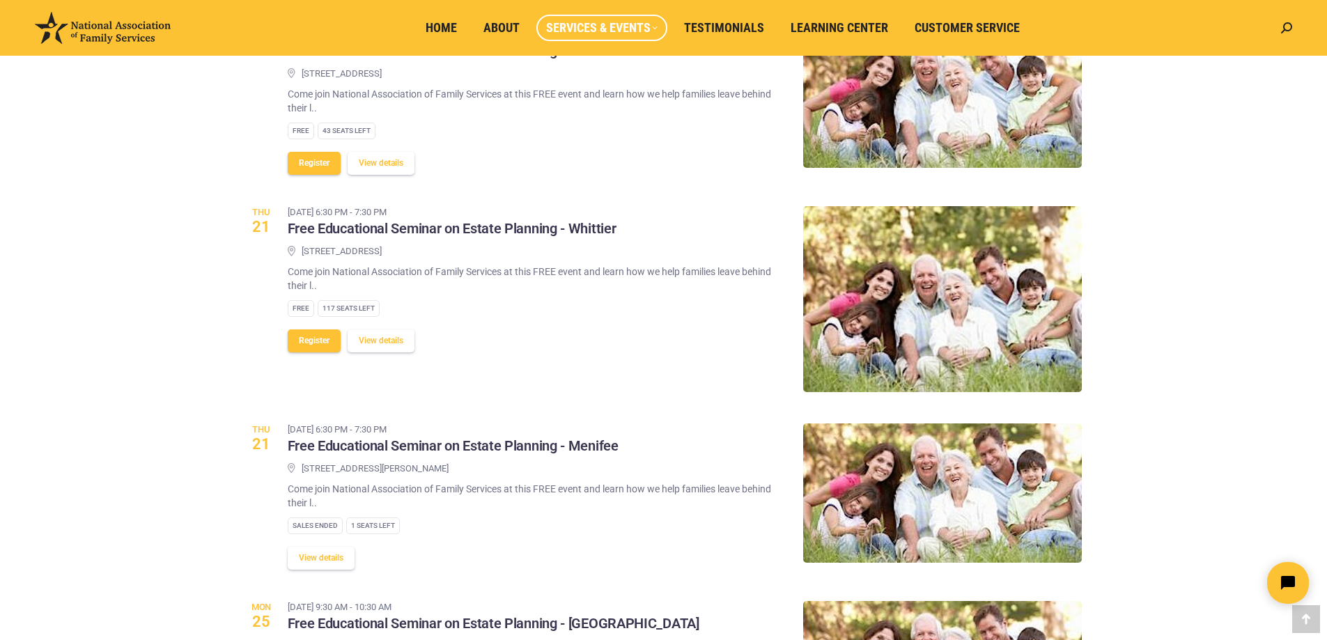
scroll to position [906, 0]
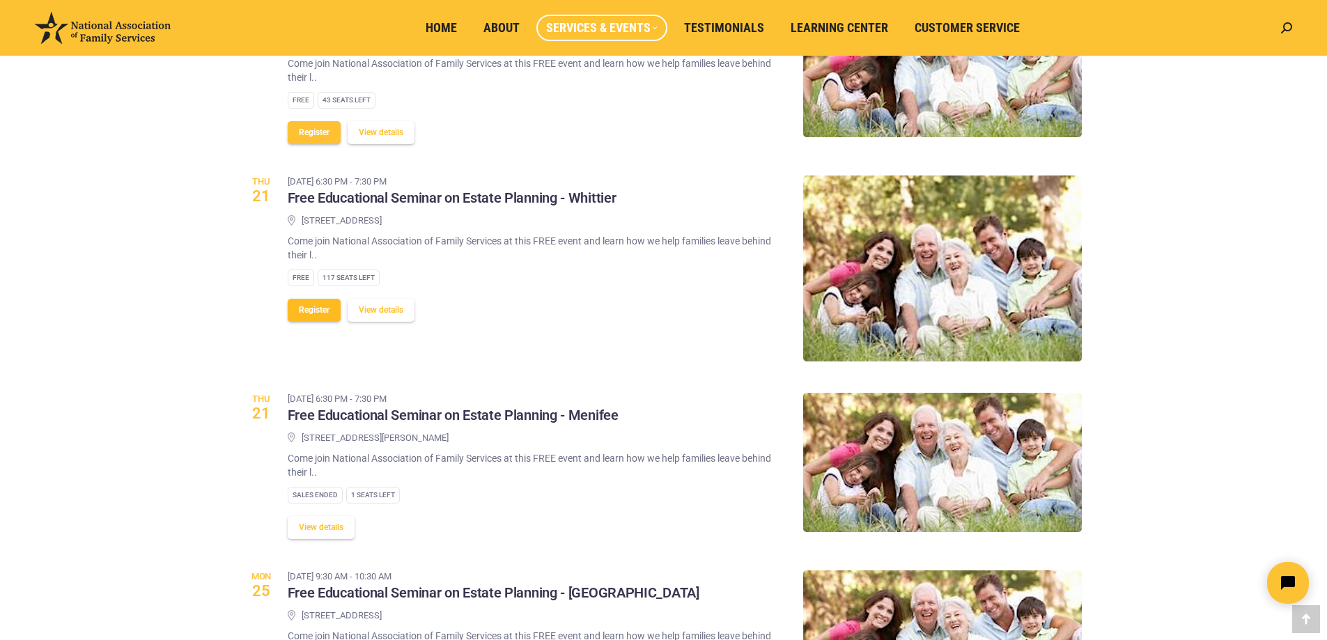
click at [320, 310] on button "Register" at bounding box center [314, 310] width 53 height 23
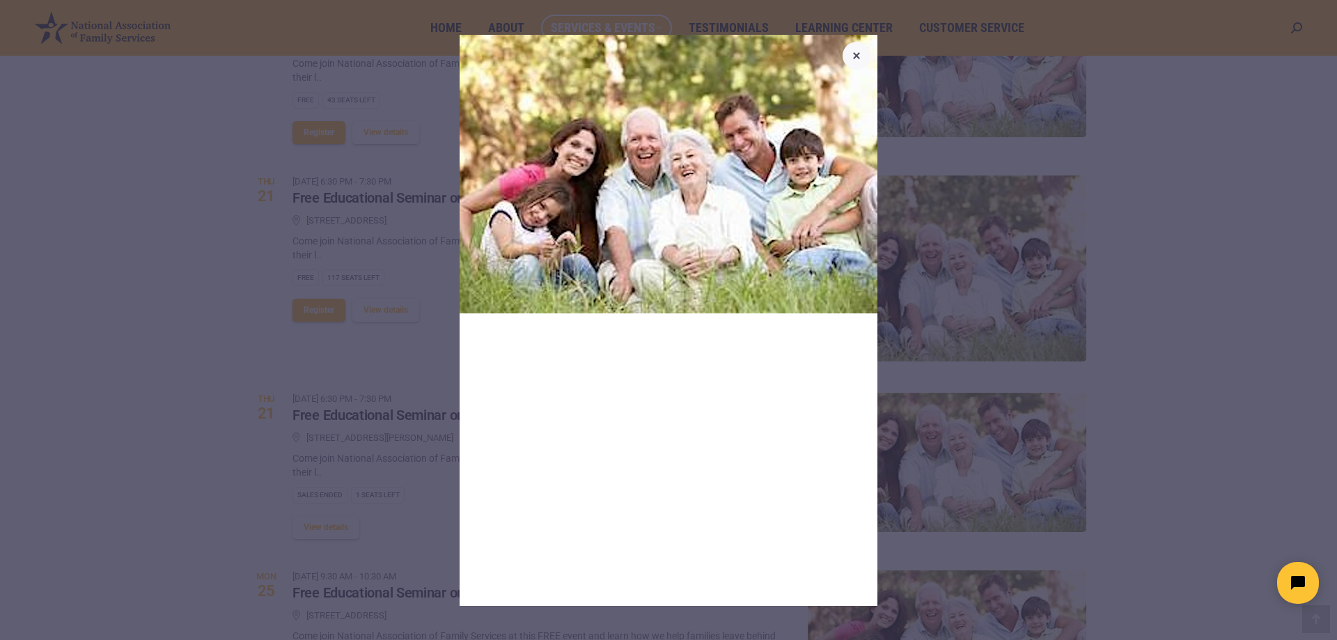
click at [855, 56] on icon "button" at bounding box center [856, 55] width 7 height 7
click at [855, 56] on icon "button" at bounding box center [856, 55] width 17 height 17
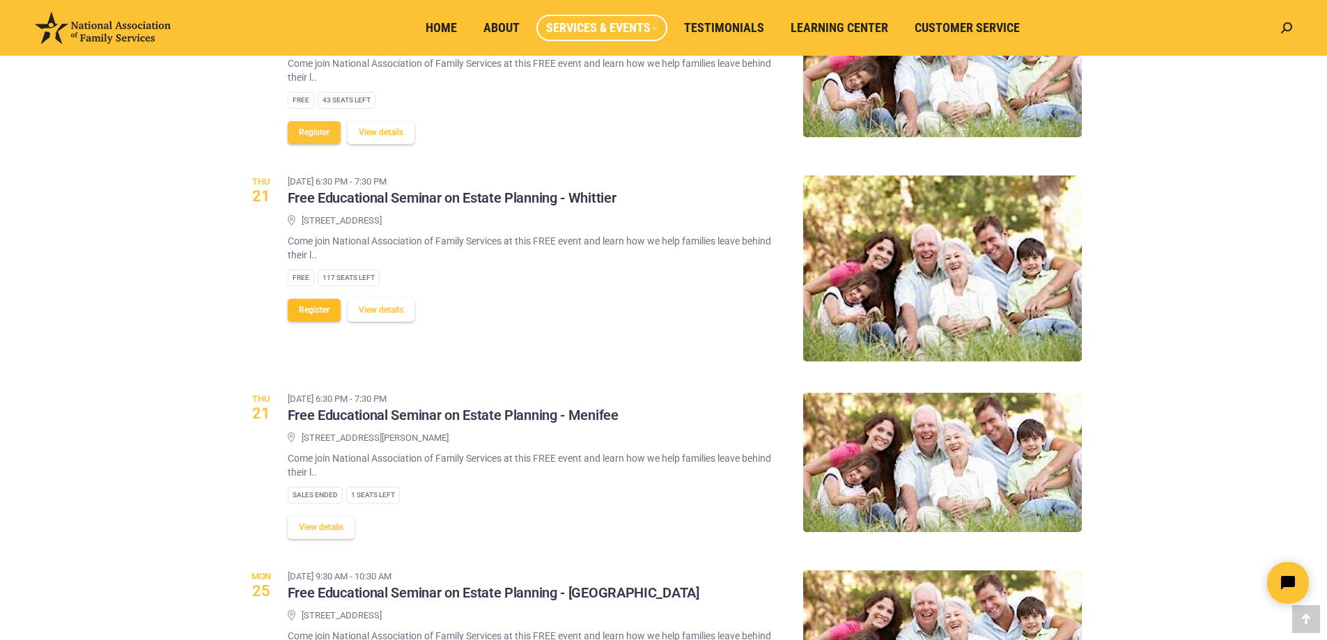
click at [309, 309] on button "Register" at bounding box center [314, 310] width 53 height 23
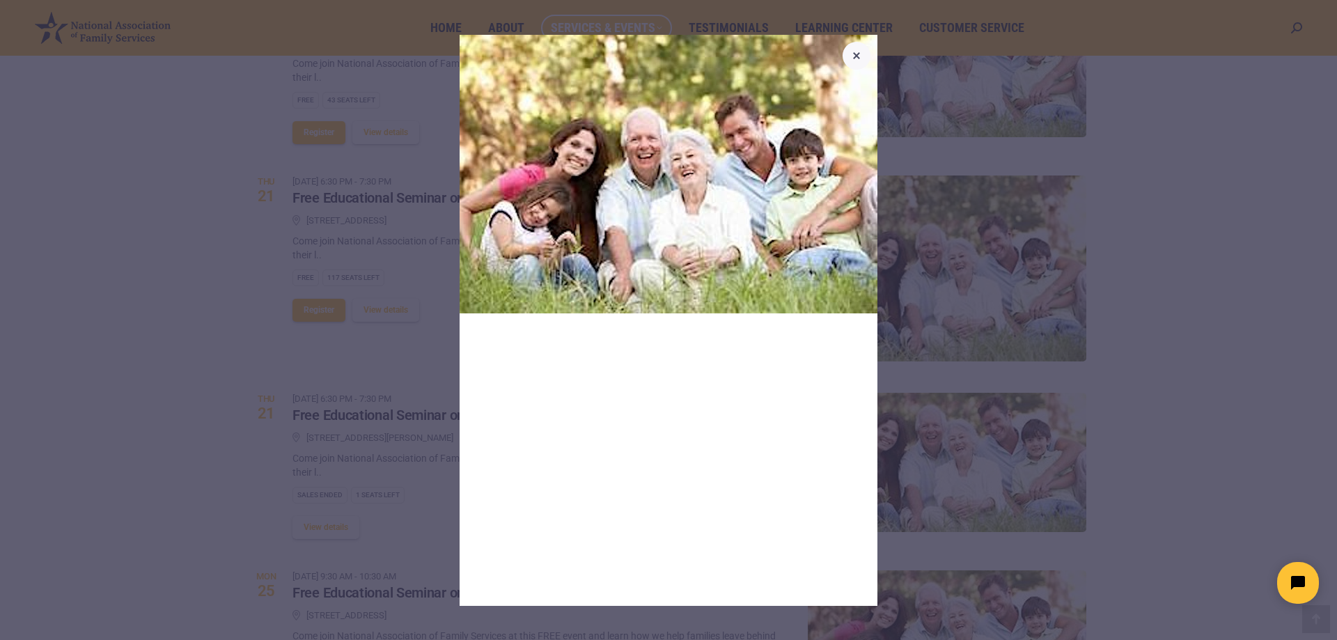
click at [859, 58] on icon "button" at bounding box center [856, 55] width 7 height 7
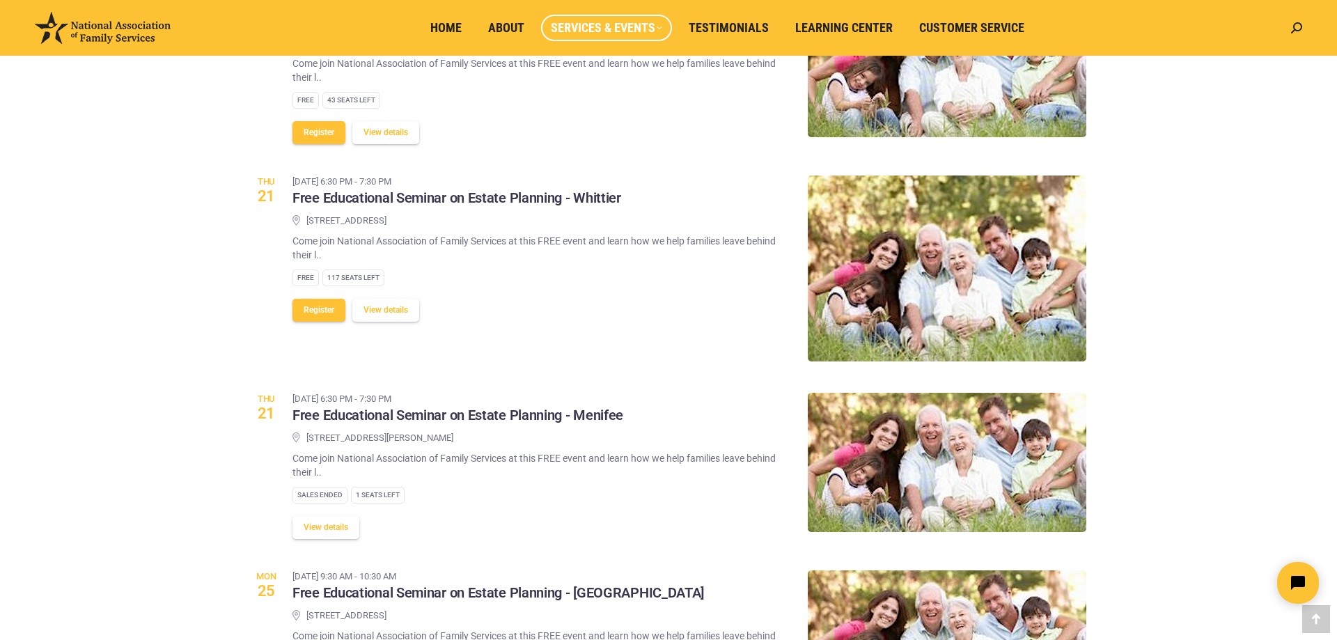
click at [859, 57] on icon "button" at bounding box center [856, 55] width 17 height 17
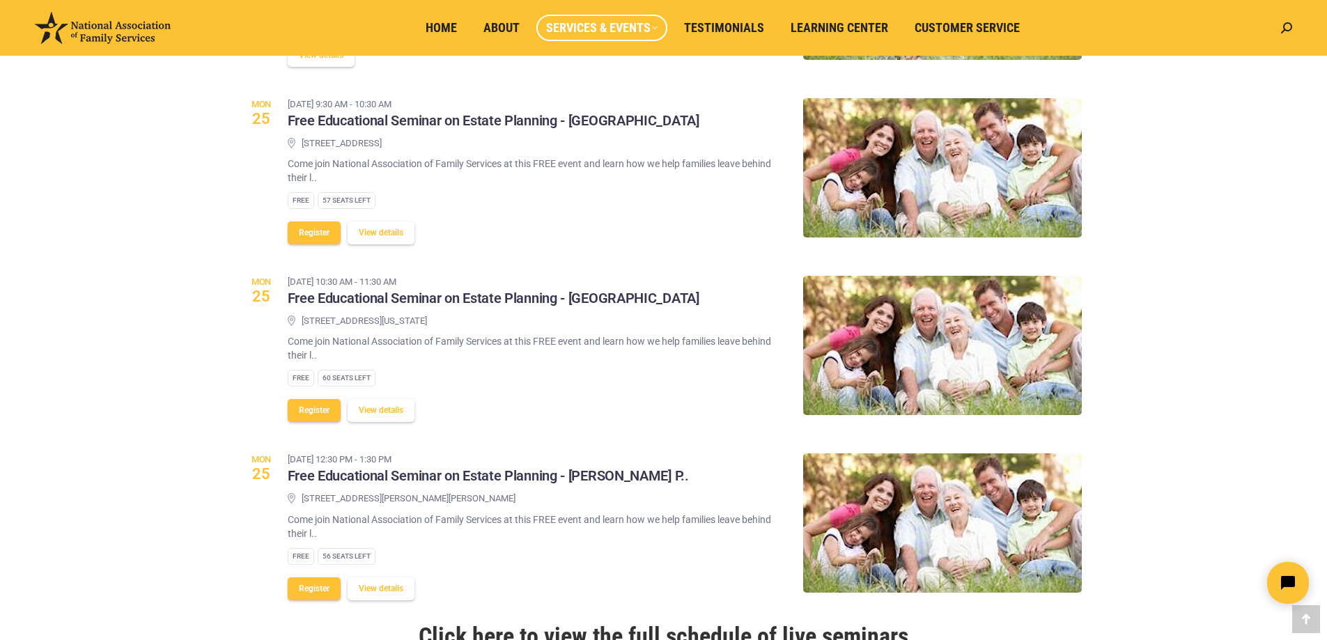
scroll to position [1463, 0]
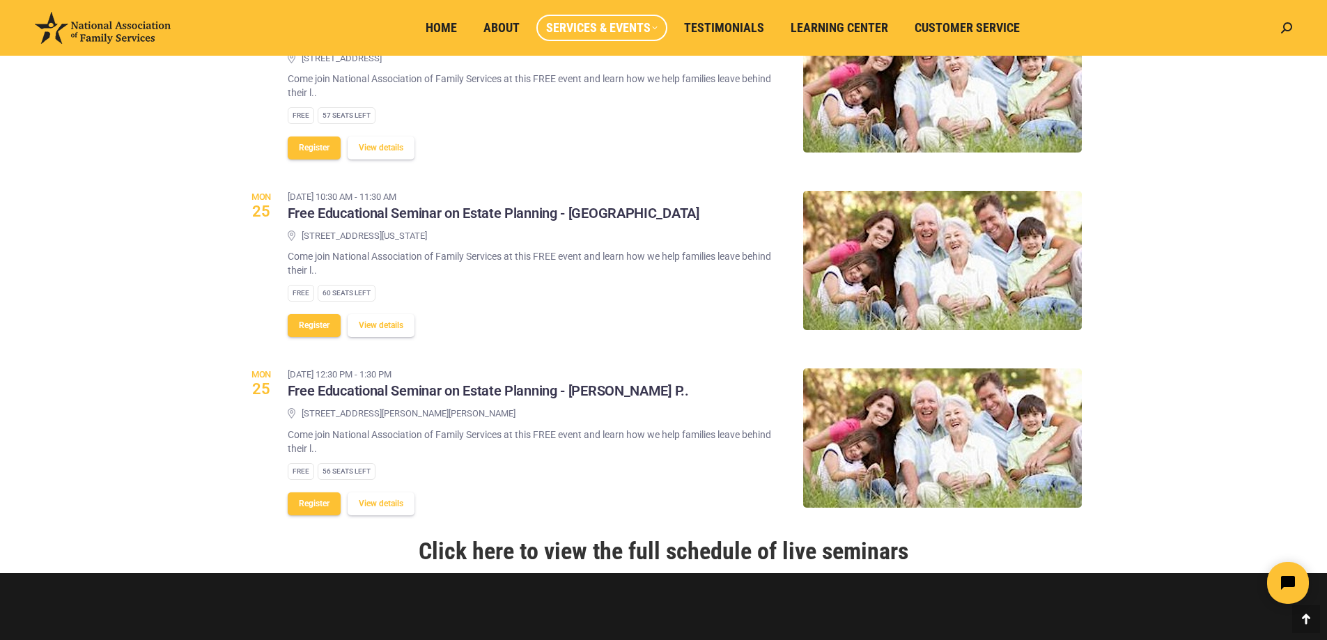
click at [669, 549] on link "Click here to view the full schedule of live seminars" at bounding box center [664, 551] width 490 height 28
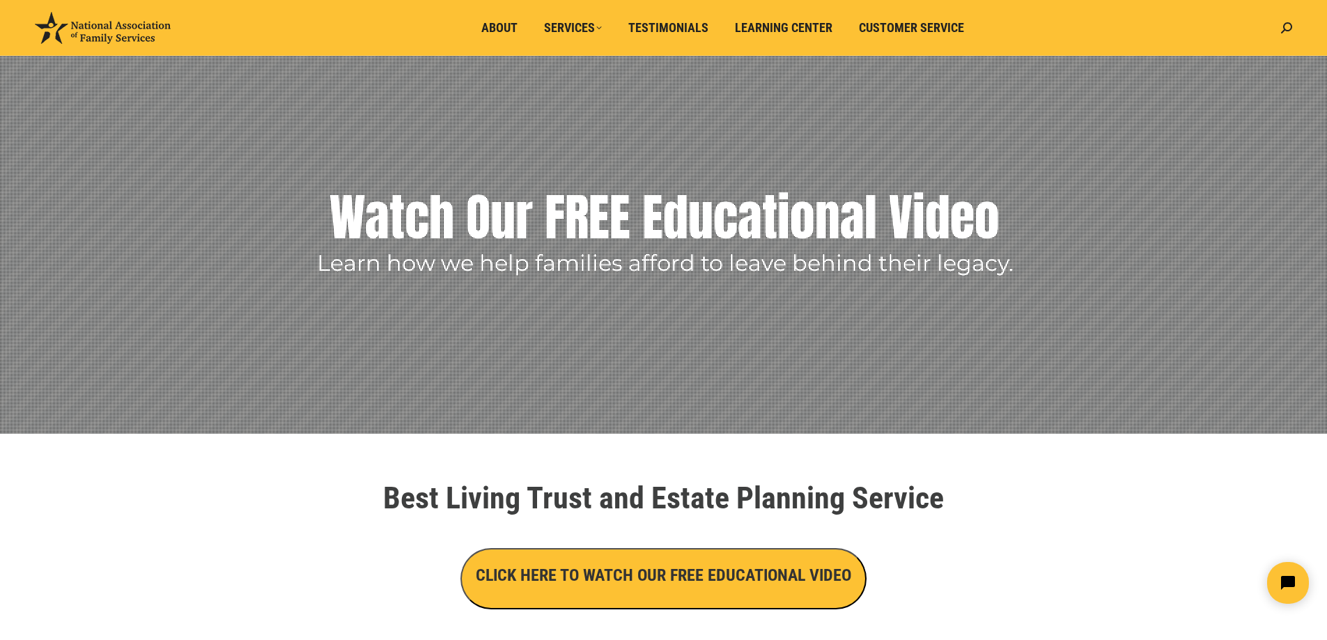
scroll to position [70, 0]
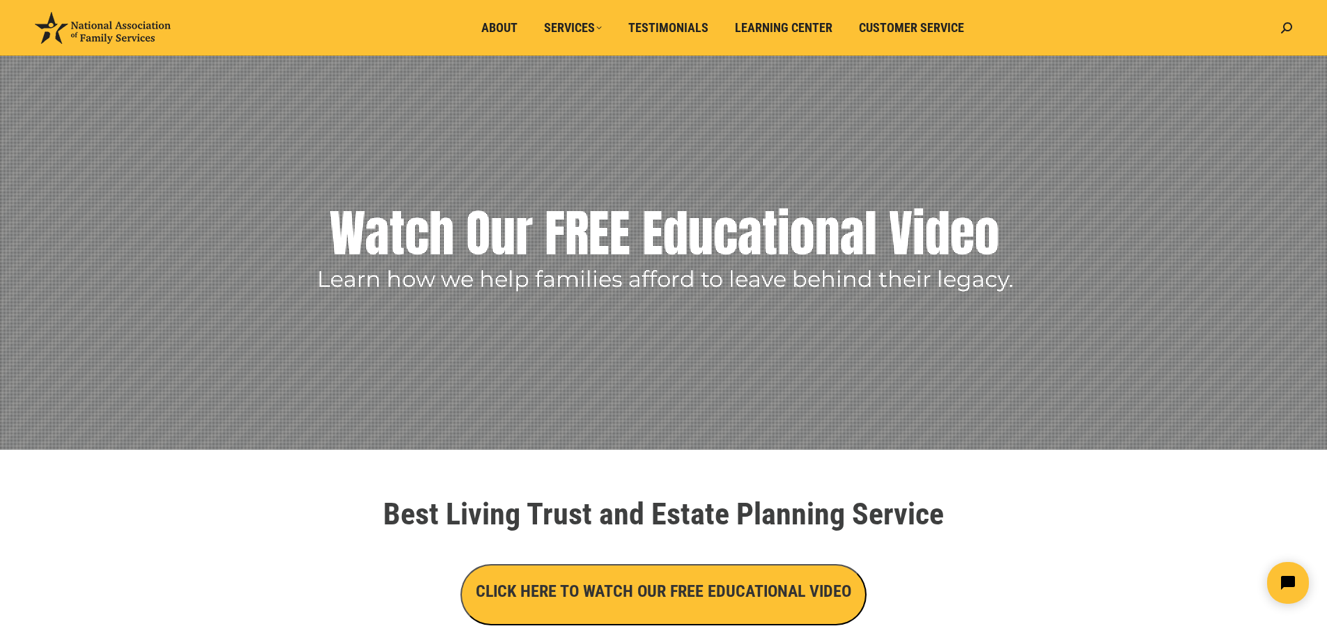
click at [681, 607] on button "CLICK HERE TO WATCH OUR FREE EDUCATIONAL VIDEO" at bounding box center [663, 594] width 406 height 61
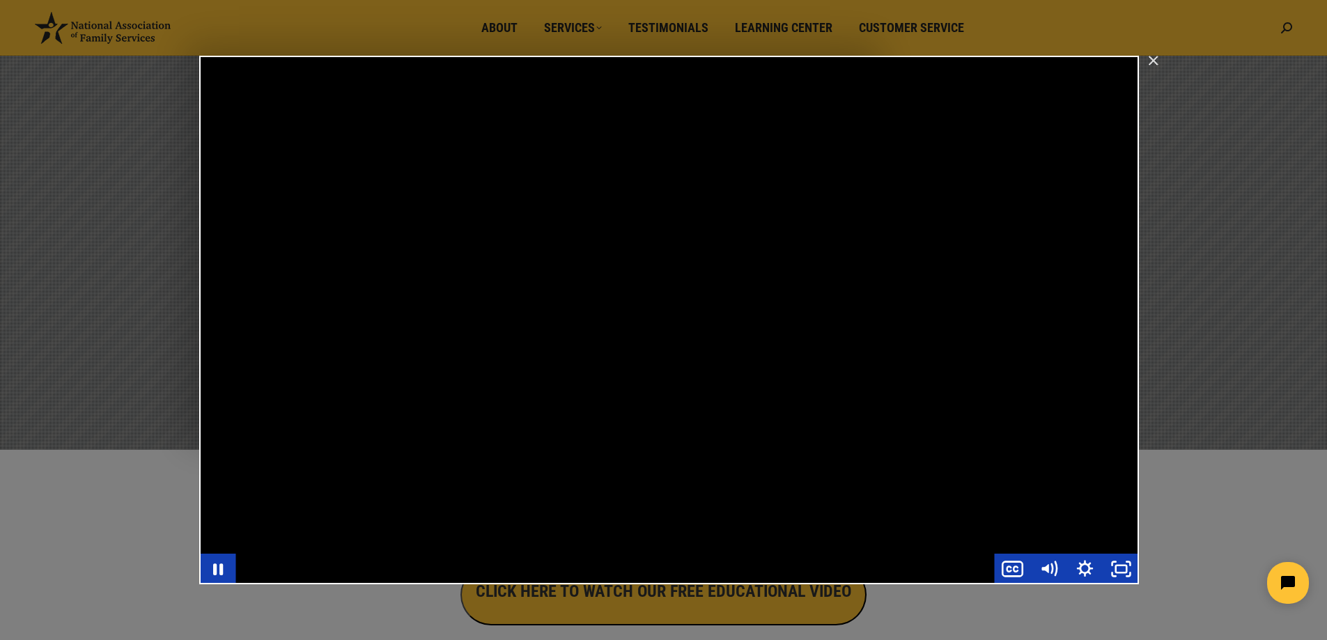
click at [755, 194] on div "Main Video - Full Webinar (Emma) Landon V1.4" at bounding box center [669, 320] width 940 height 529
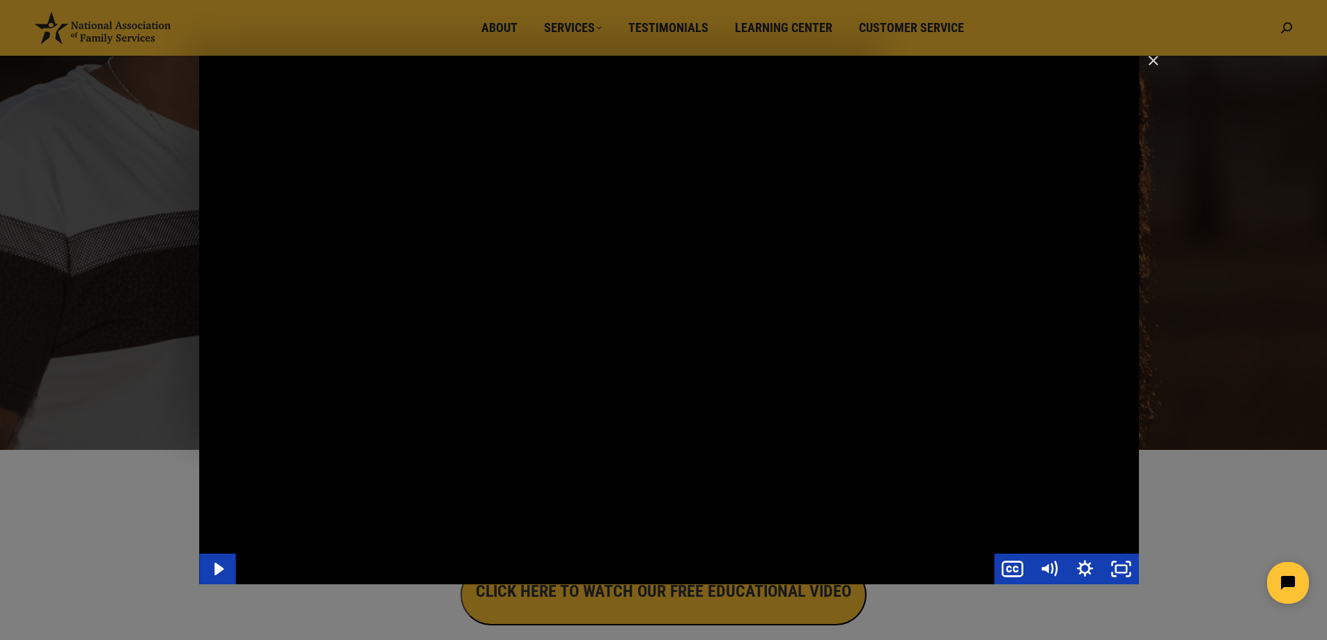
click at [903, 305] on div "Main Video - Full Webinar (Emma) Landon V1.4" at bounding box center [669, 320] width 940 height 529
click at [830, 197] on div "Main Video - Full Webinar (Emma) Landon V1.4" at bounding box center [669, 320] width 940 height 529
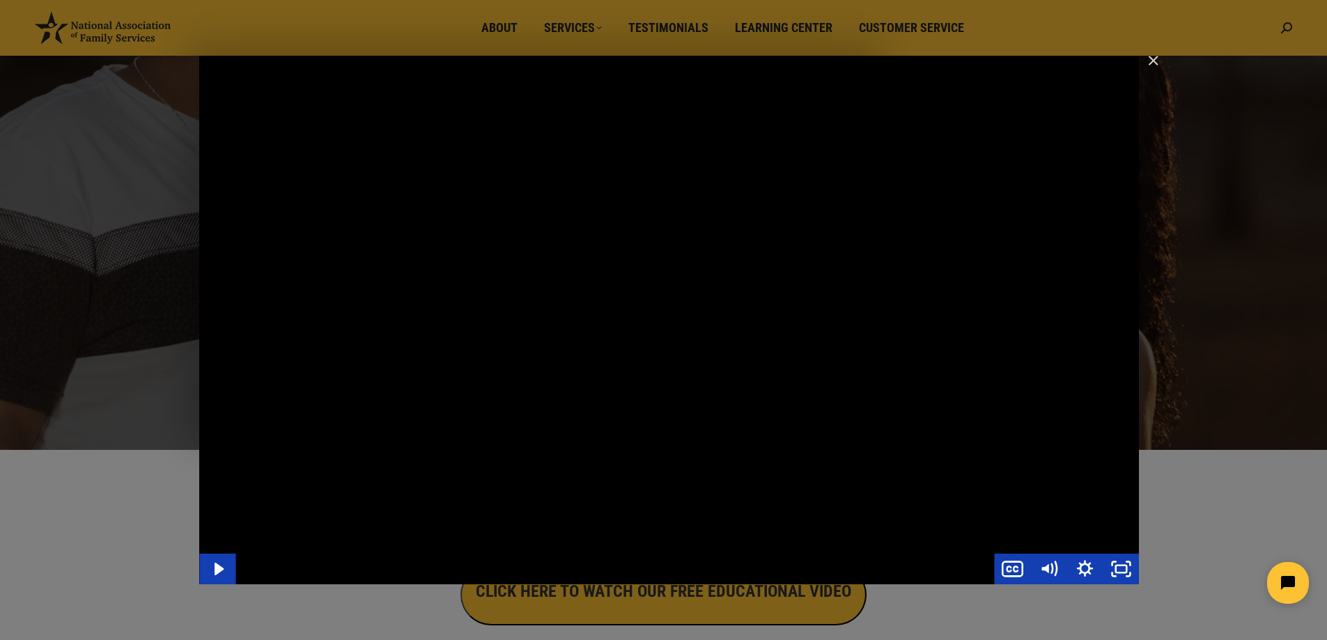
click at [830, 197] on div "Main Video - Full Webinar (Emma) Landon V1.4" at bounding box center [669, 320] width 940 height 529
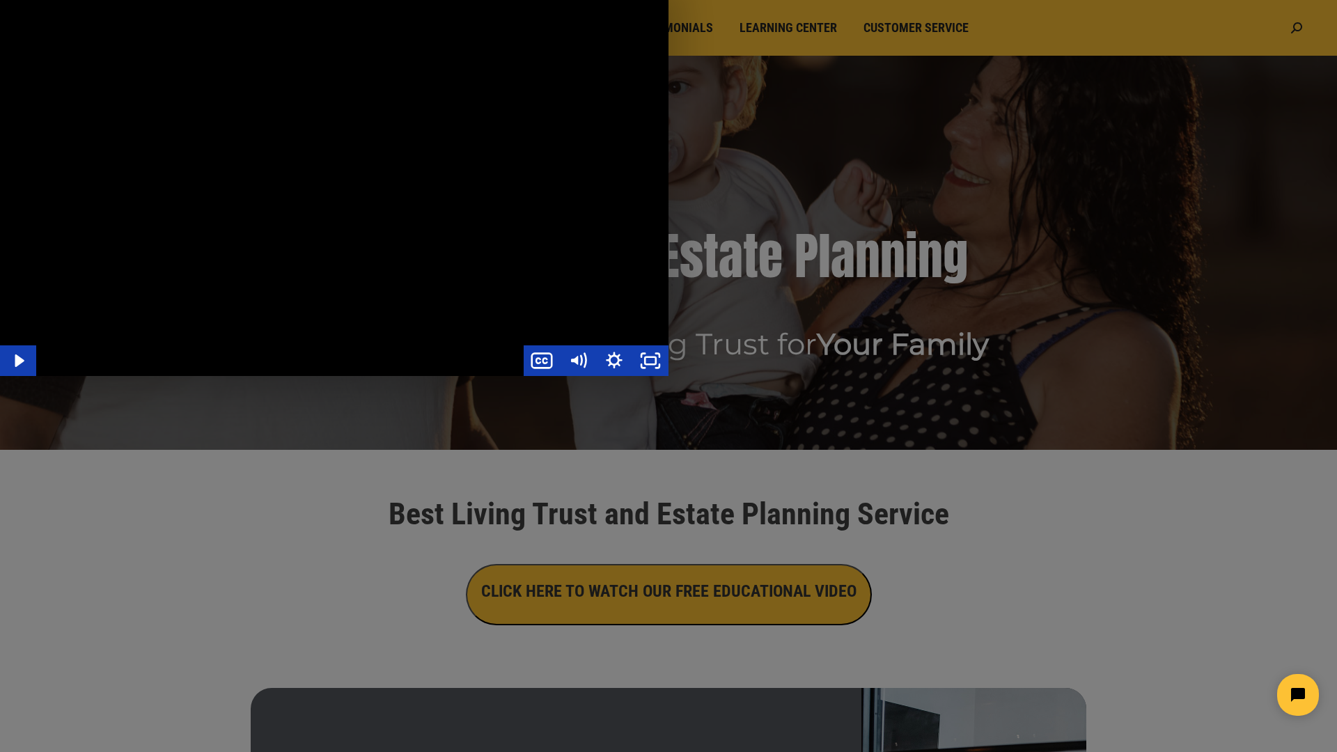
click at [493, 350] on div "Main Video - Full Webinar (Emma) Landon V1.4" at bounding box center [334, 188] width 669 height 376
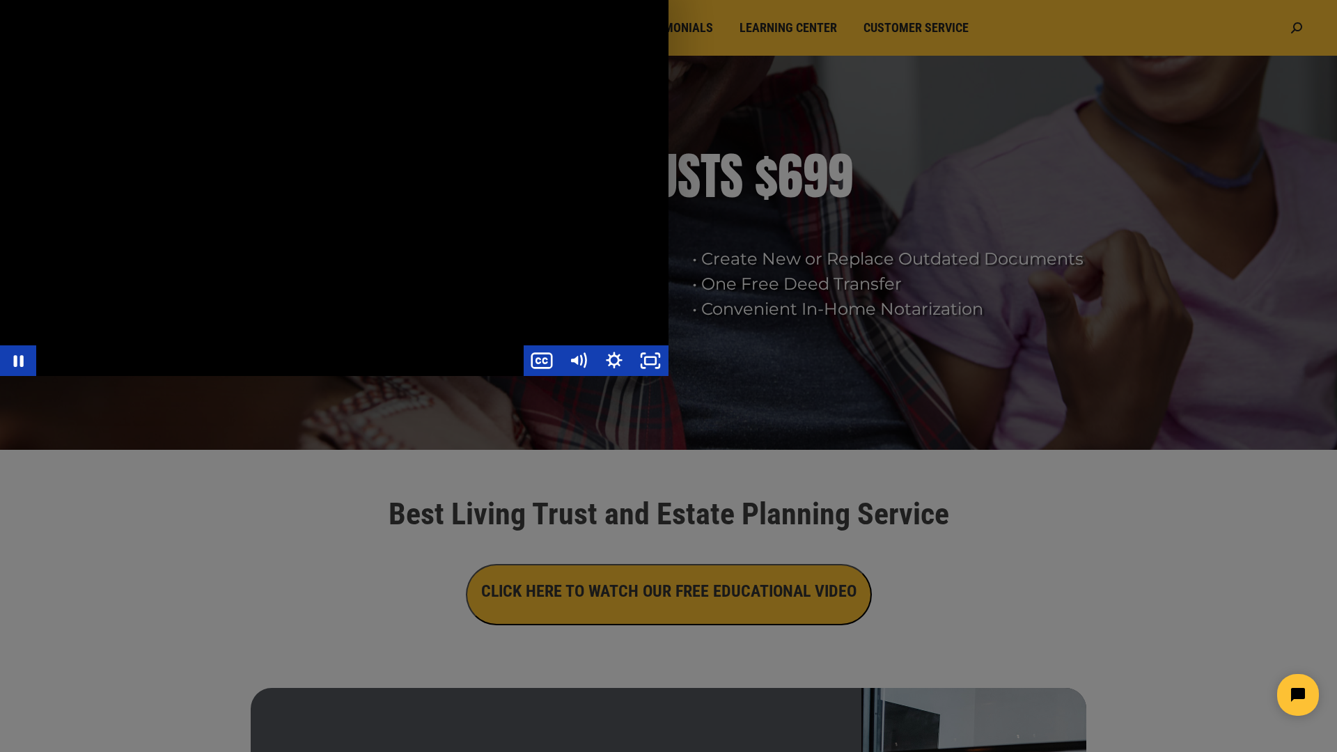
click at [669, 376] on div "Main Video - Full Webinar (Emma) Landon V1.4" at bounding box center [334, 188] width 669 height 376
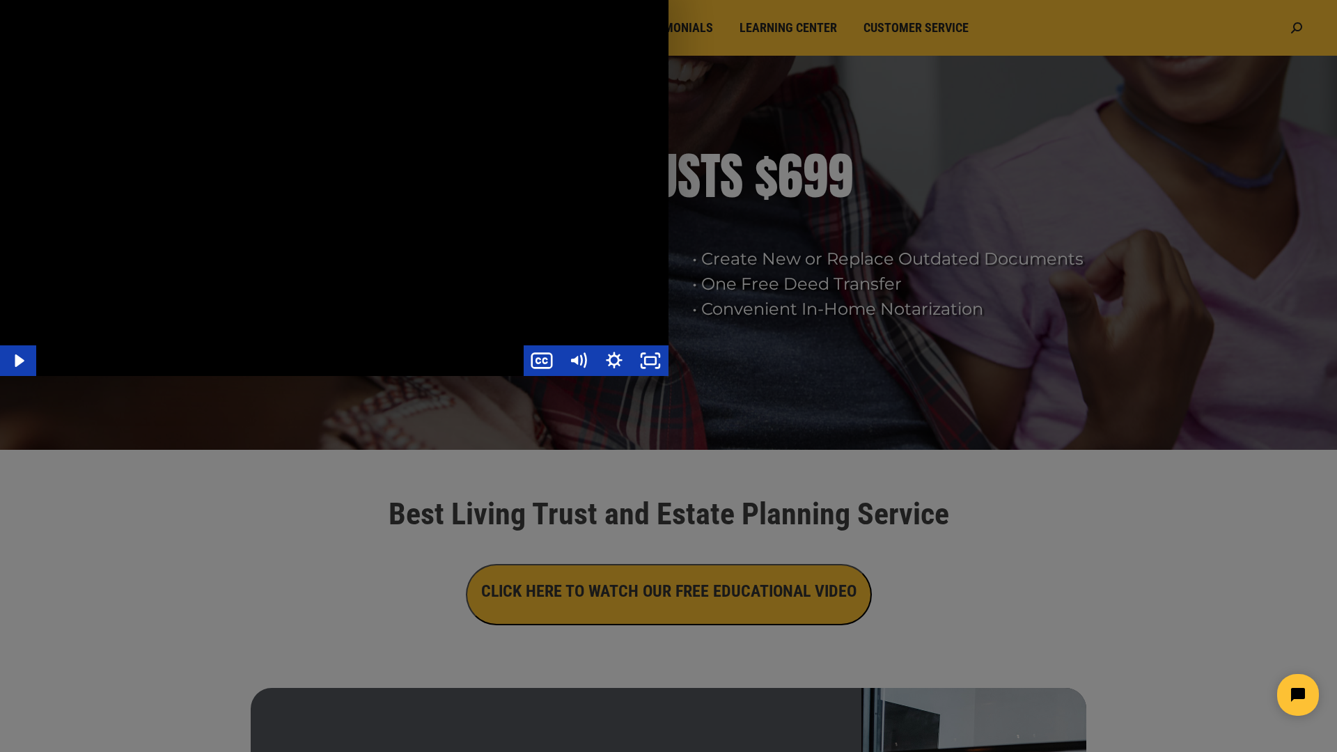
click at [669, 139] on div "Main Video - Full Webinar (Emma) Landon V1.4" at bounding box center [334, 188] width 669 height 376
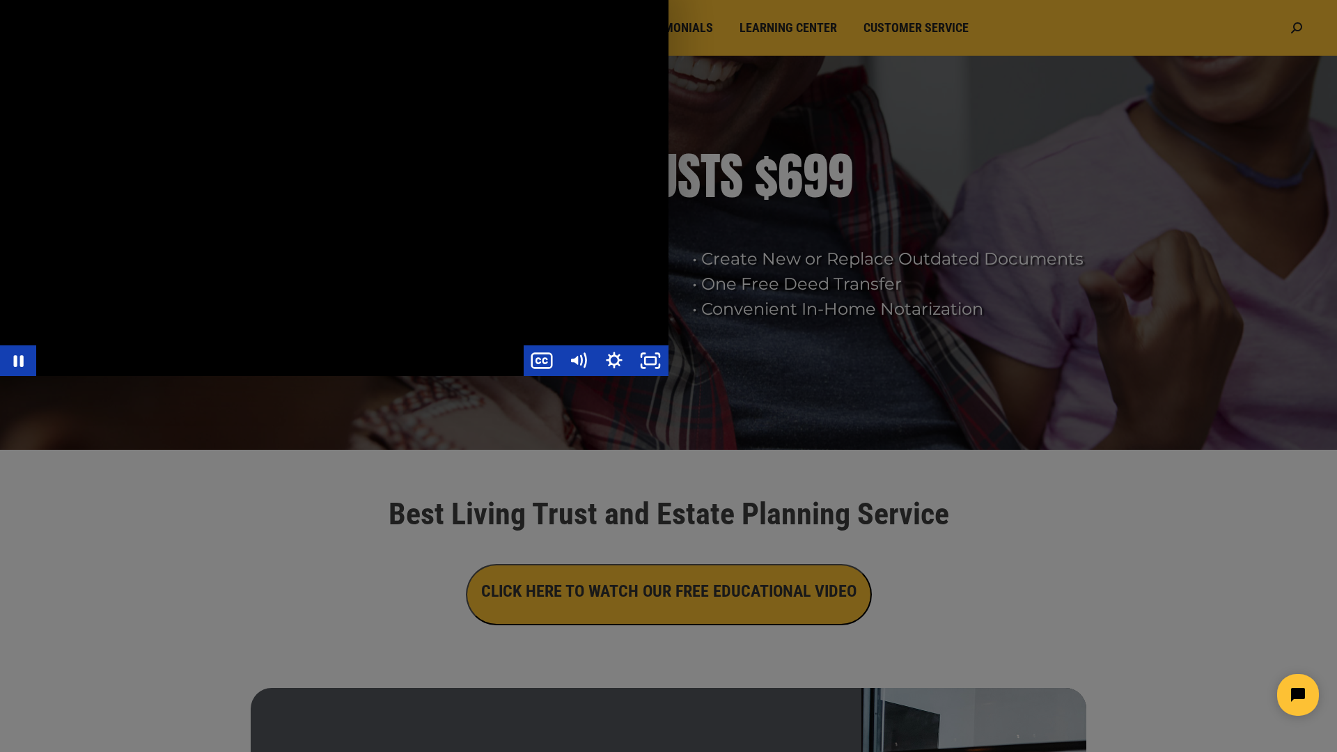
click at [467, 204] on div "Main Video - Full Webinar (Emma) Landon V1.4" at bounding box center [334, 188] width 669 height 376
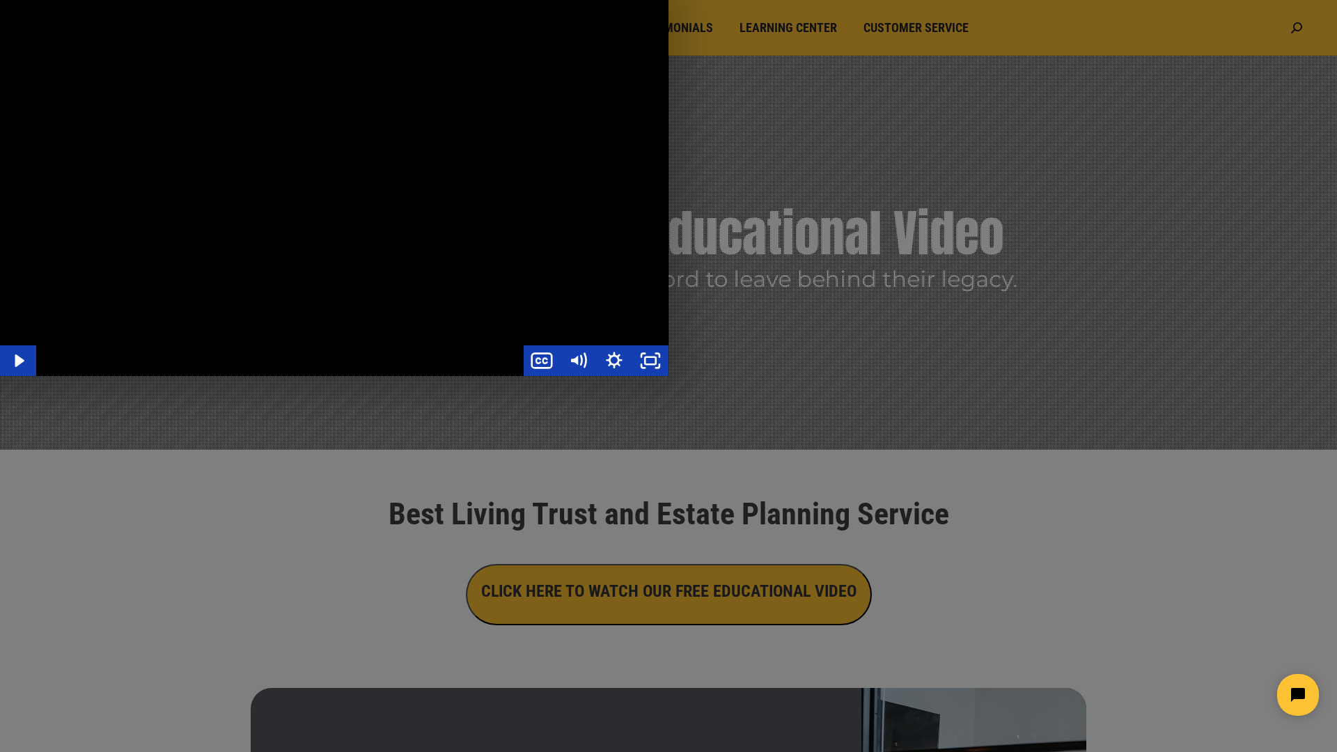
click at [467, 204] on div "Main Video - Full Webinar (Emma) Landon V1.4" at bounding box center [334, 188] width 669 height 376
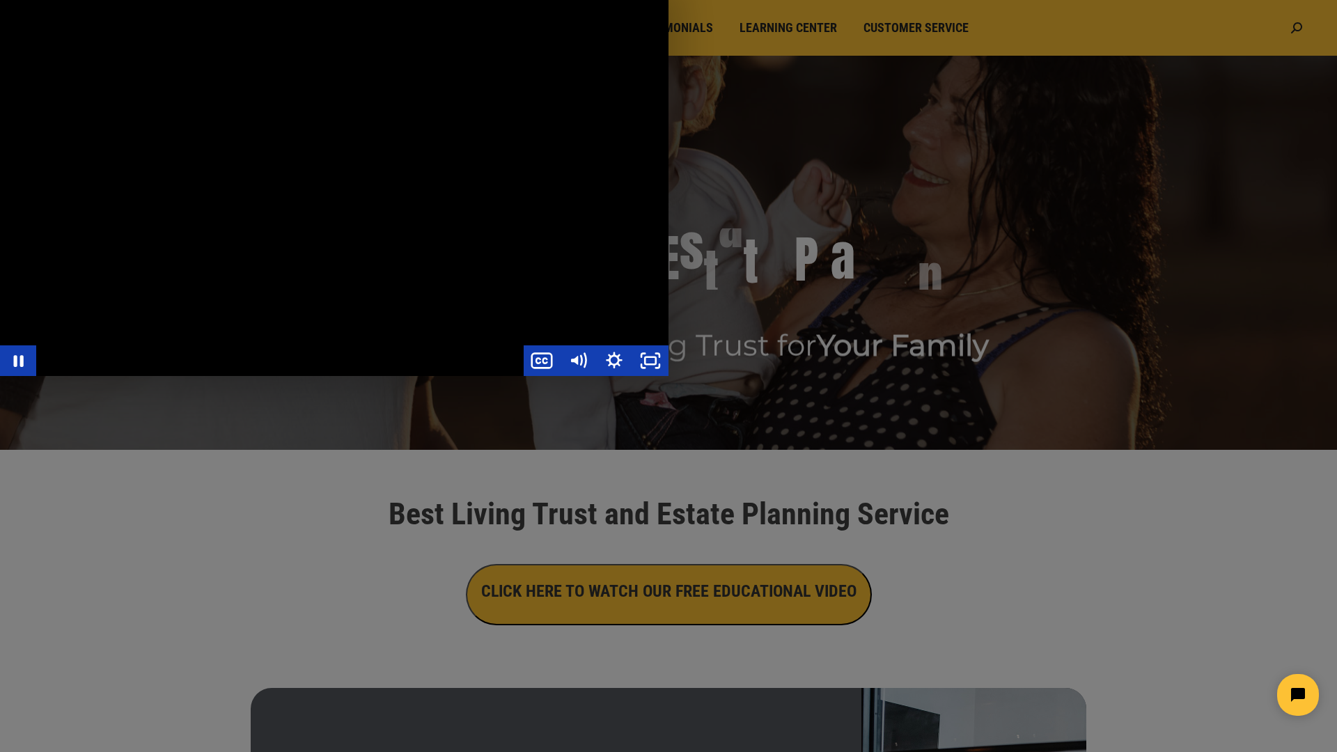
click at [669, 376] on div "Main Video - Full Webinar (Emma) Landon V1.4" at bounding box center [334, 188] width 669 height 376
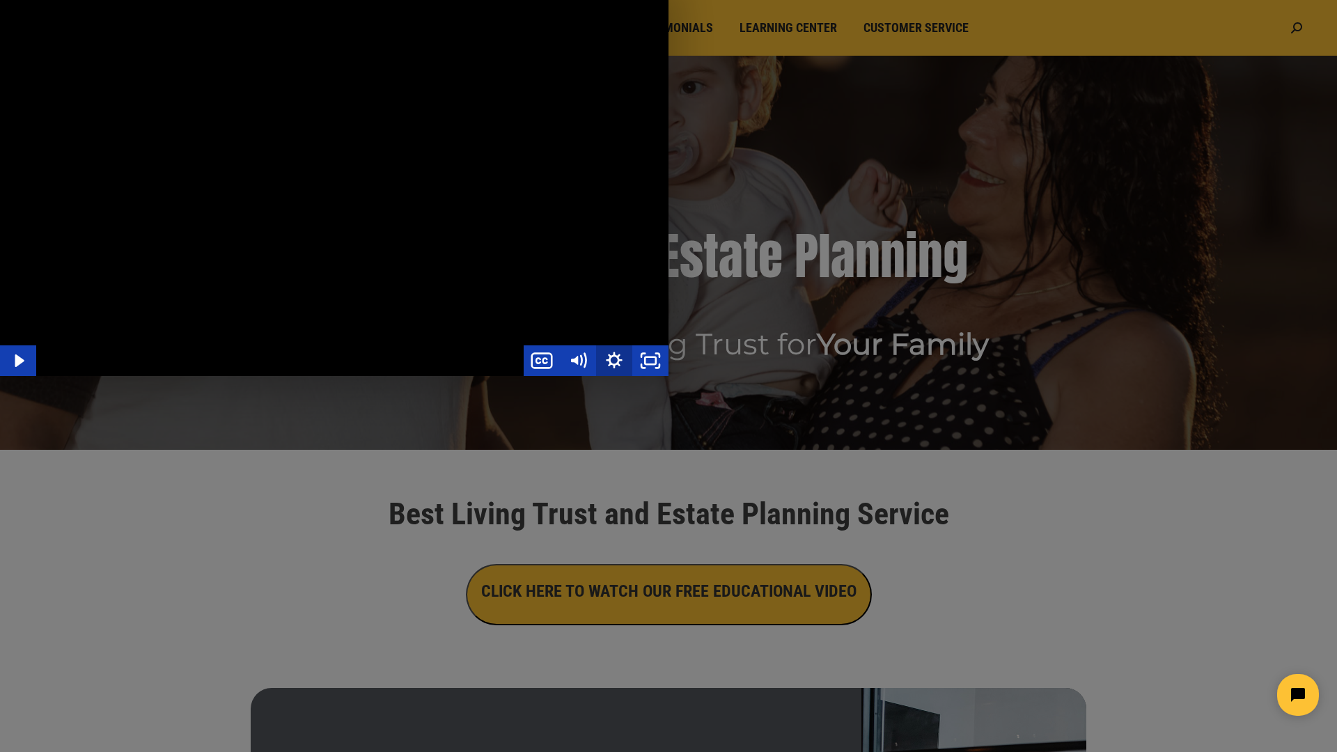
click at [632, 376] on icon "Show settings menu" at bounding box center [614, 360] width 36 height 31
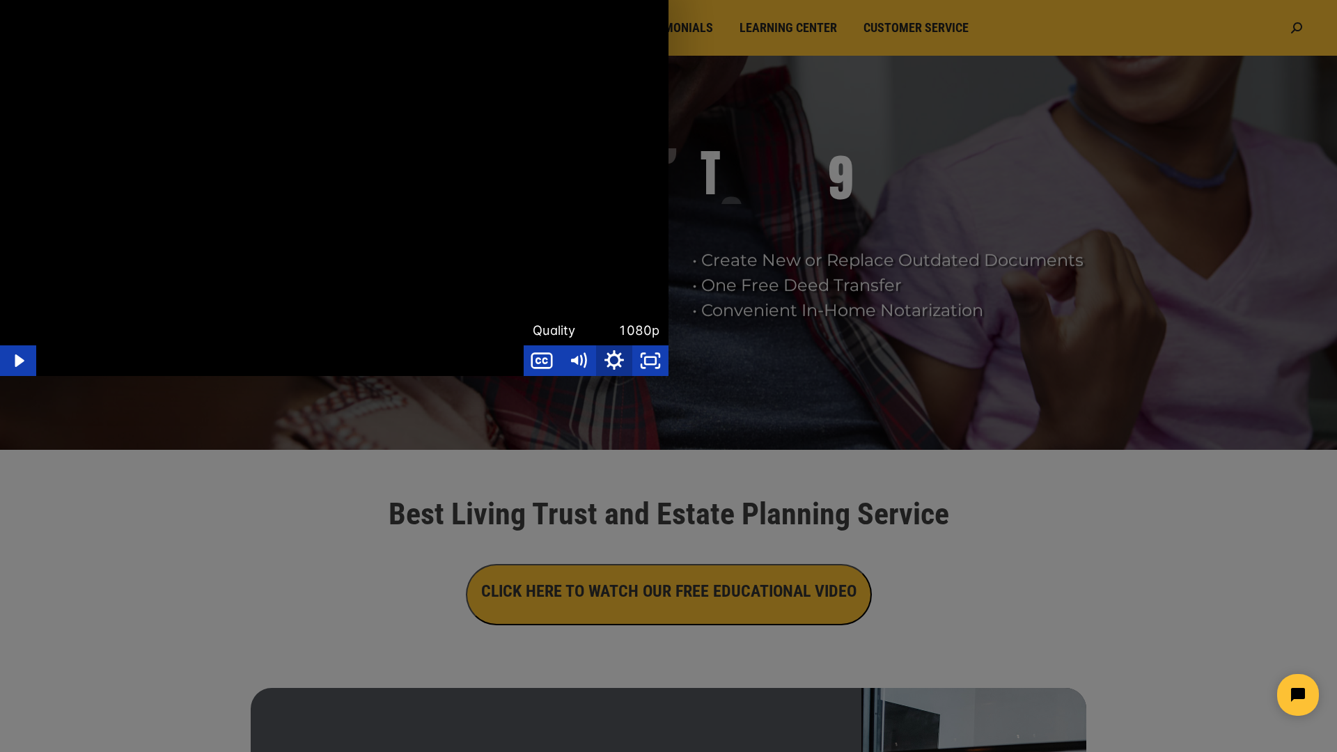
click at [636, 380] on icon "Hide settings menu" at bounding box center [614, 361] width 43 height 37
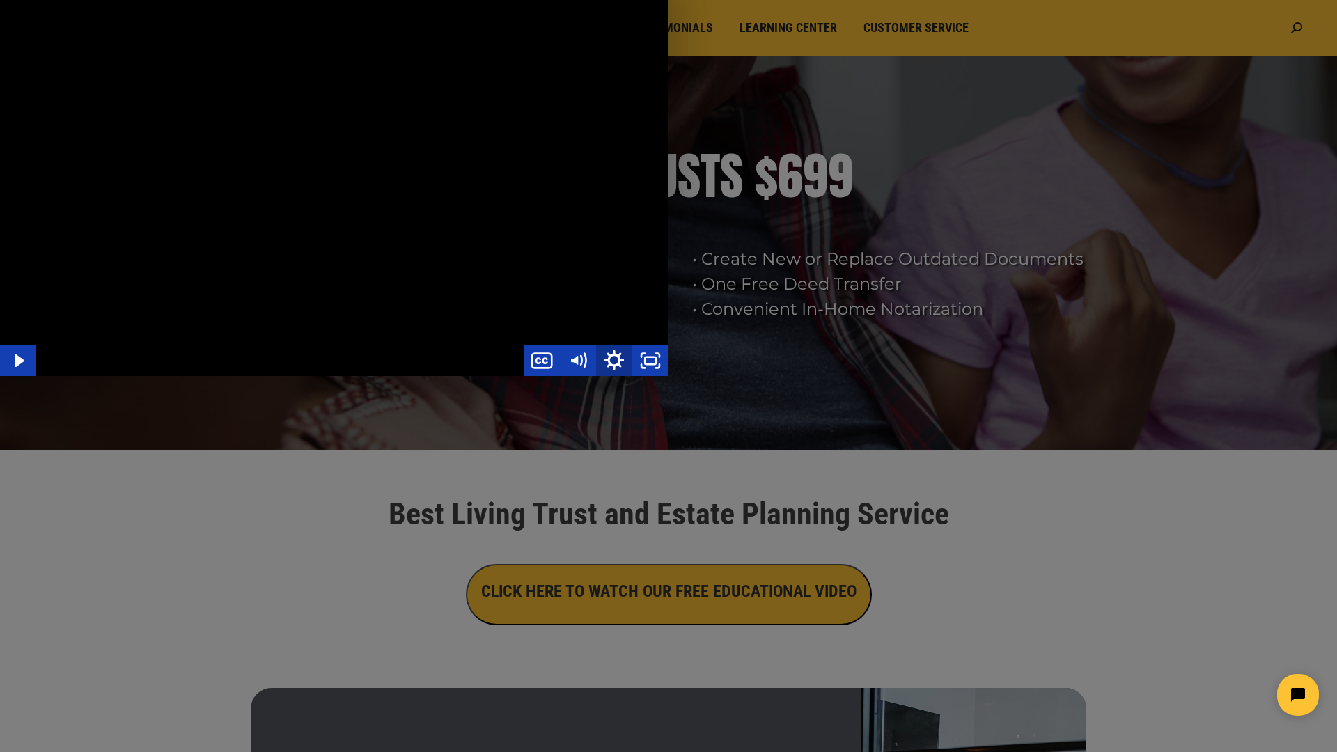
click at [636, 380] on icon "Show settings menu" at bounding box center [614, 361] width 43 height 37
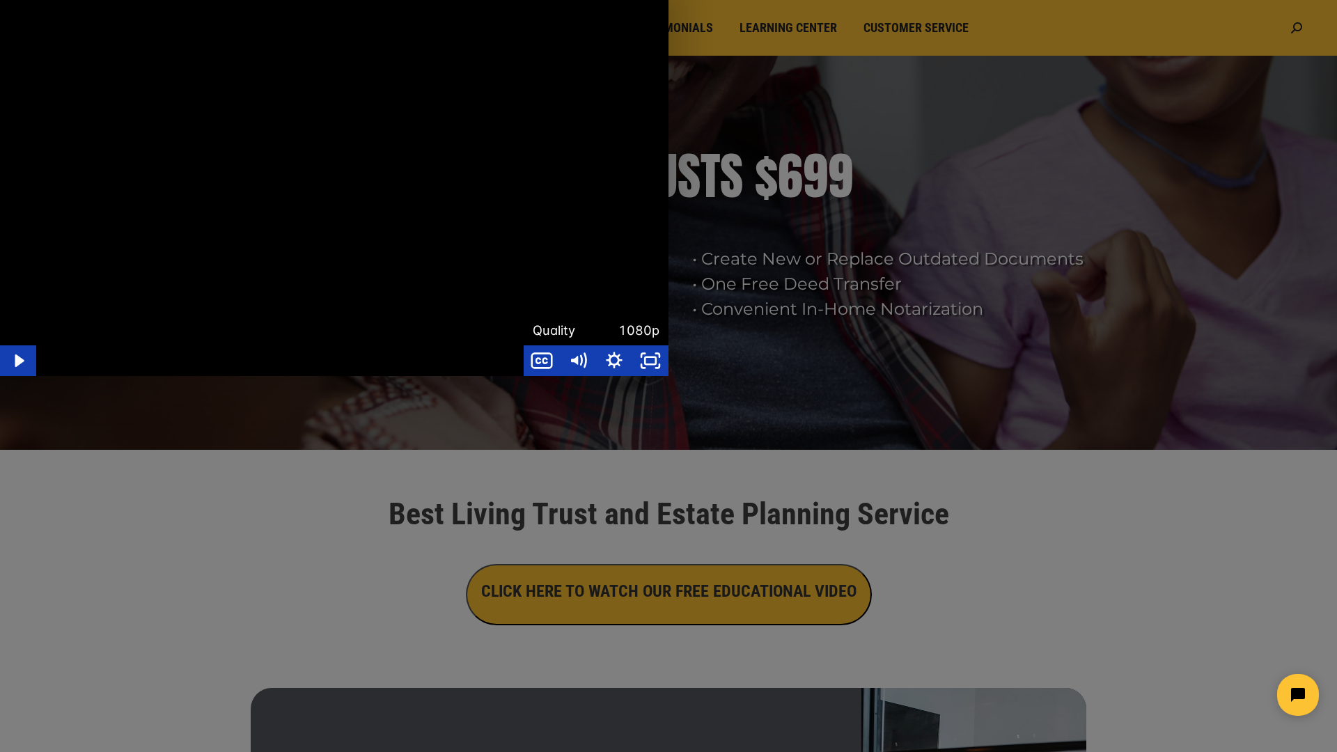
click at [524, 376] on div "Main Video - Full Webinar (Emma) Landon V1.4" at bounding box center [280, 360] width 488 height 31
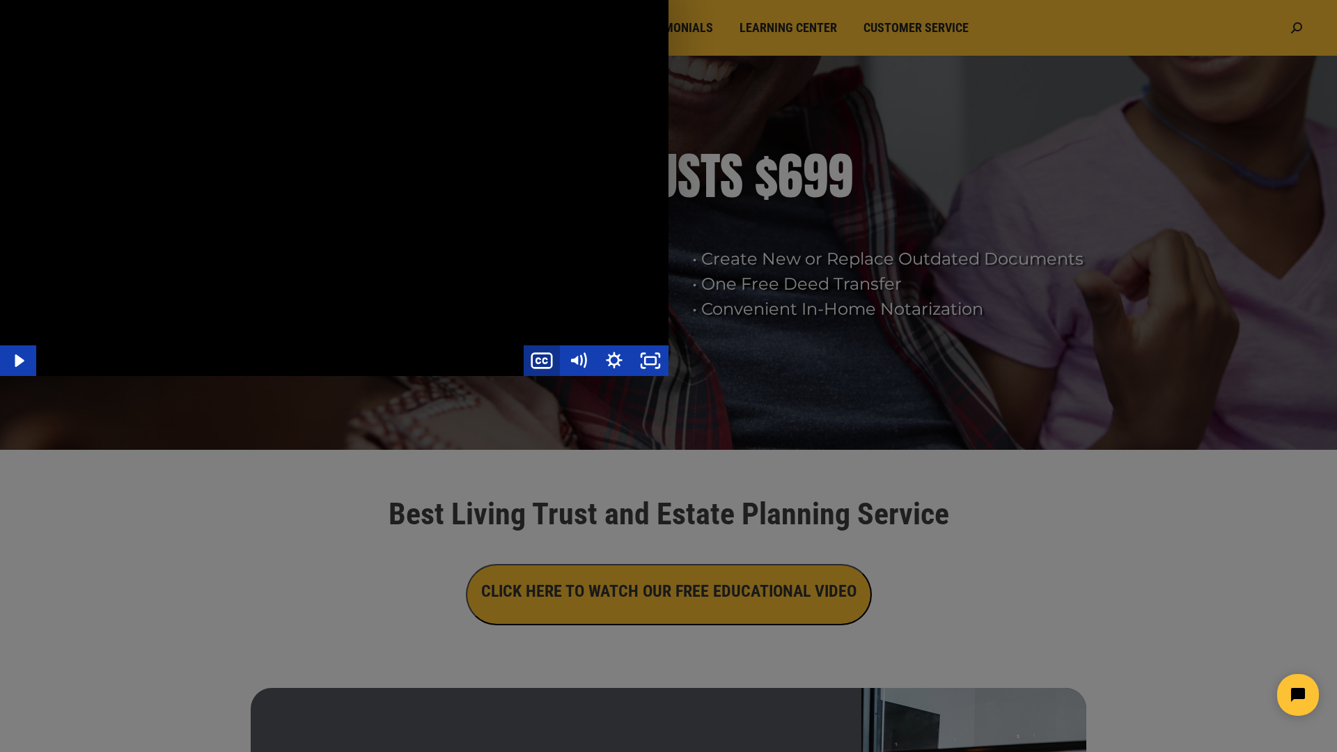
click at [560, 376] on icon "Show captions menu" at bounding box center [542, 360] width 36 height 31
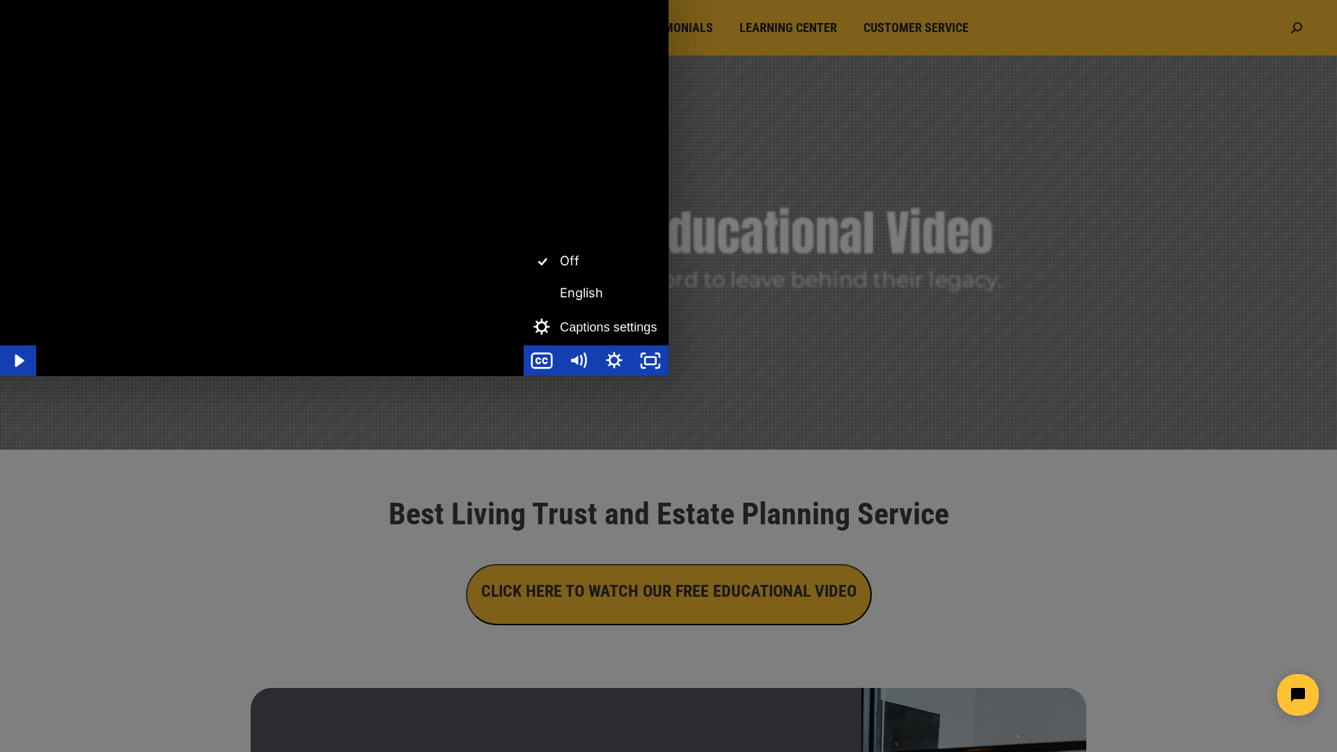
click at [524, 376] on div "Main Video - Full Webinar (Emma) Landon V1.4" at bounding box center [280, 360] width 488 height 31
click at [624, 370] on icon "Show settings menu" at bounding box center [615, 360] width 20 height 20
click at [658, 365] on rect "Unfullscreen" at bounding box center [650, 361] width 13 height 8
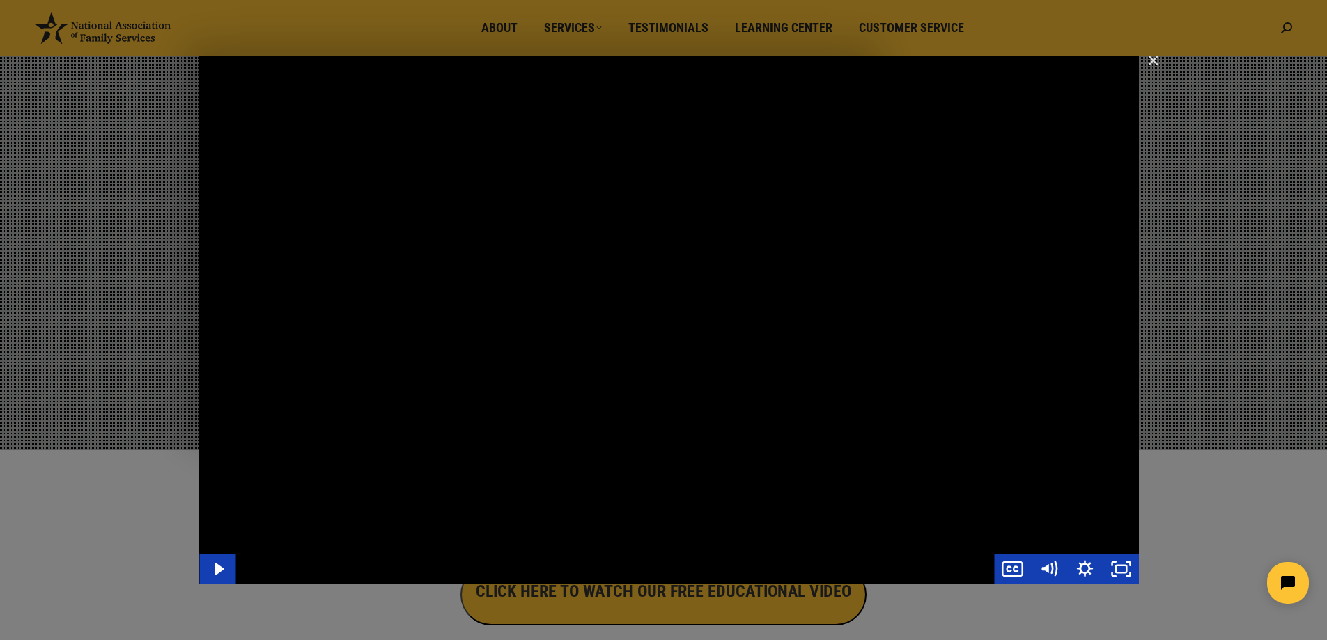
click at [632, 299] on div "Main Video - Full Webinar (Emma) Landon V1.4" at bounding box center [669, 320] width 940 height 529
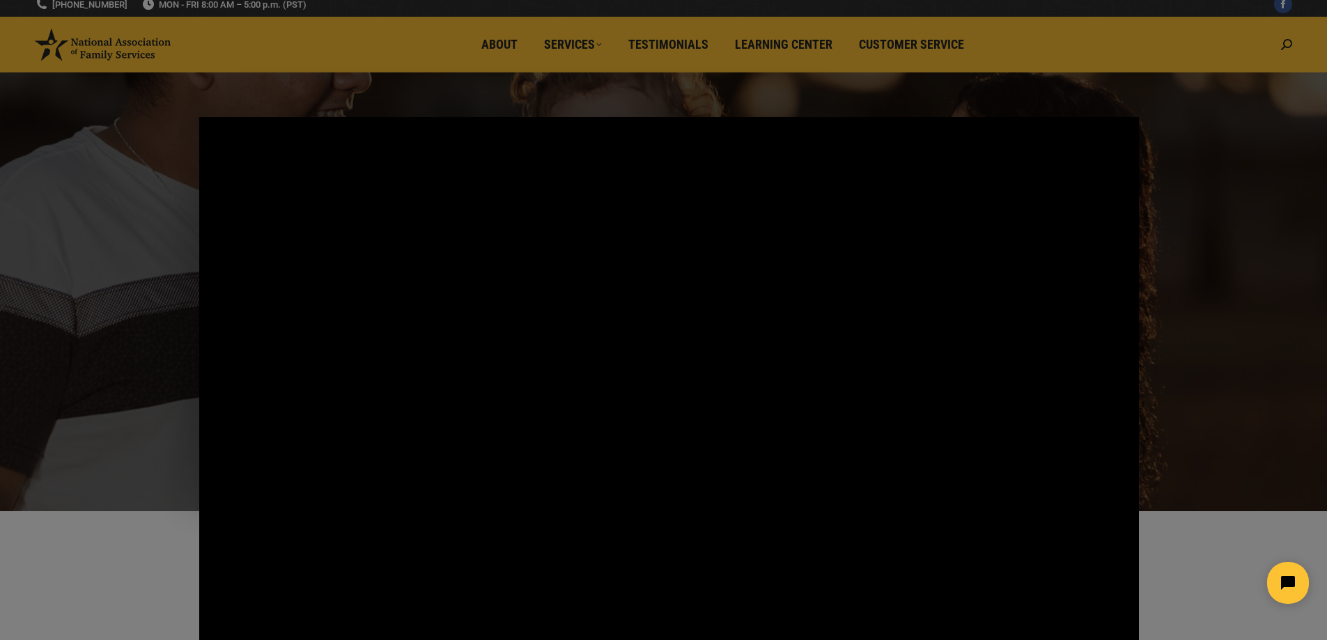
scroll to position [0, 0]
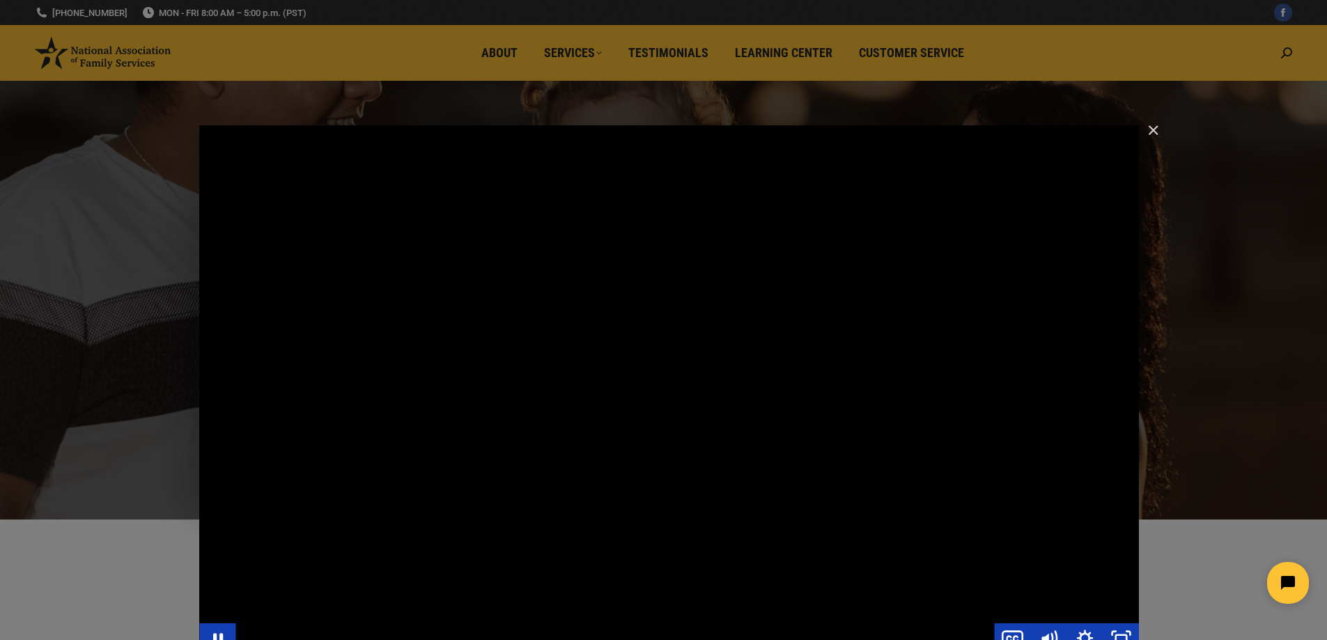
click at [995, 263] on div "Main Video - Full Webinar (Emma) Landon V1.4" at bounding box center [669, 389] width 940 height 529
click at [995, 264] on div "Main Video - Full Webinar (Emma) Landon V1.4" at bounding box center [669, 389] width 940 height 529
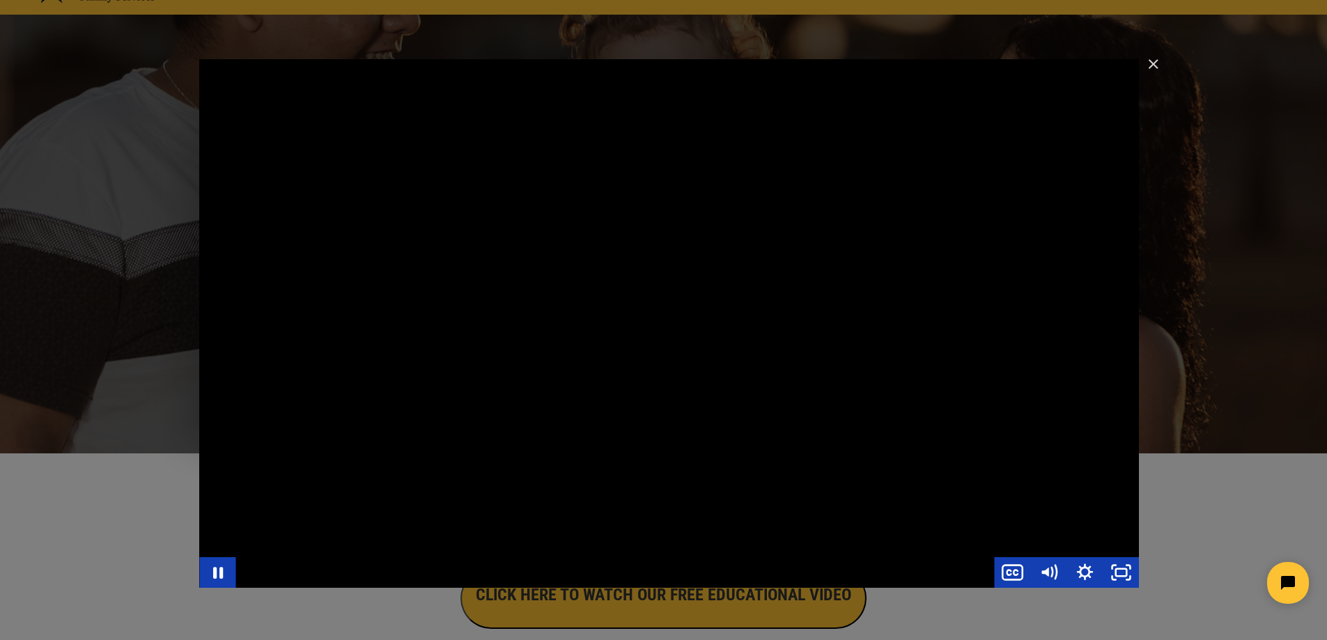
scroll to position [70, 0]
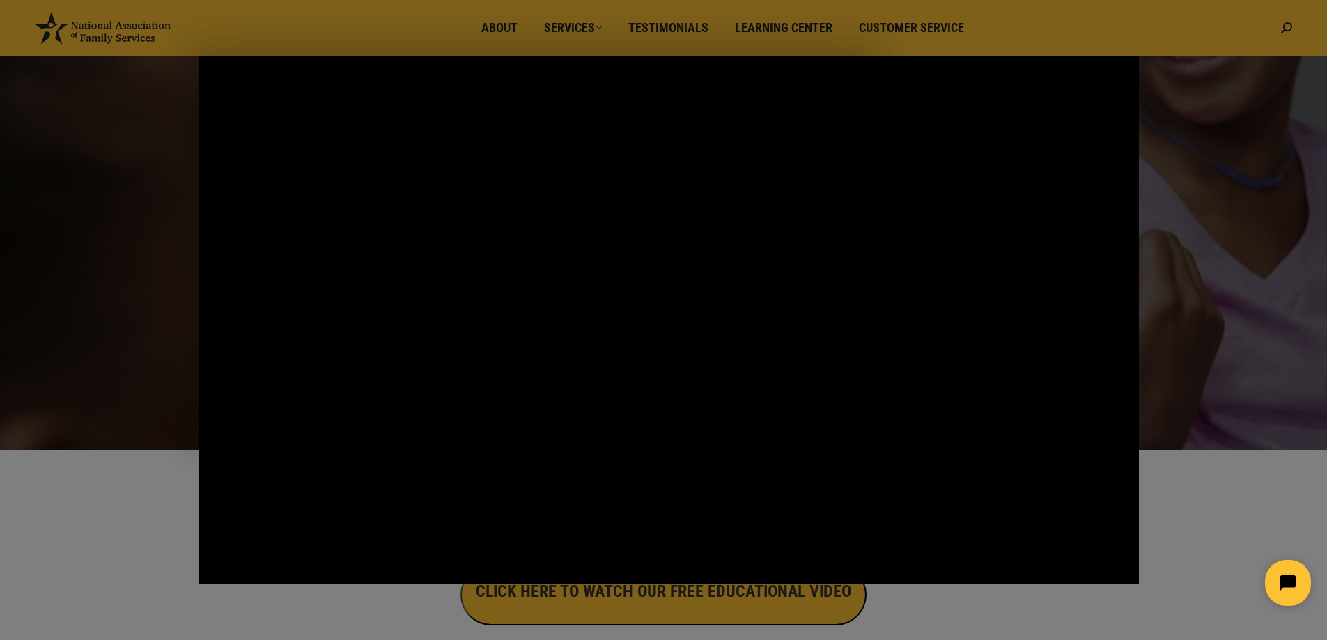
click at [1284, 580] on button "Open chat widget" at bounding box center [1288, 583] width 46 height 46
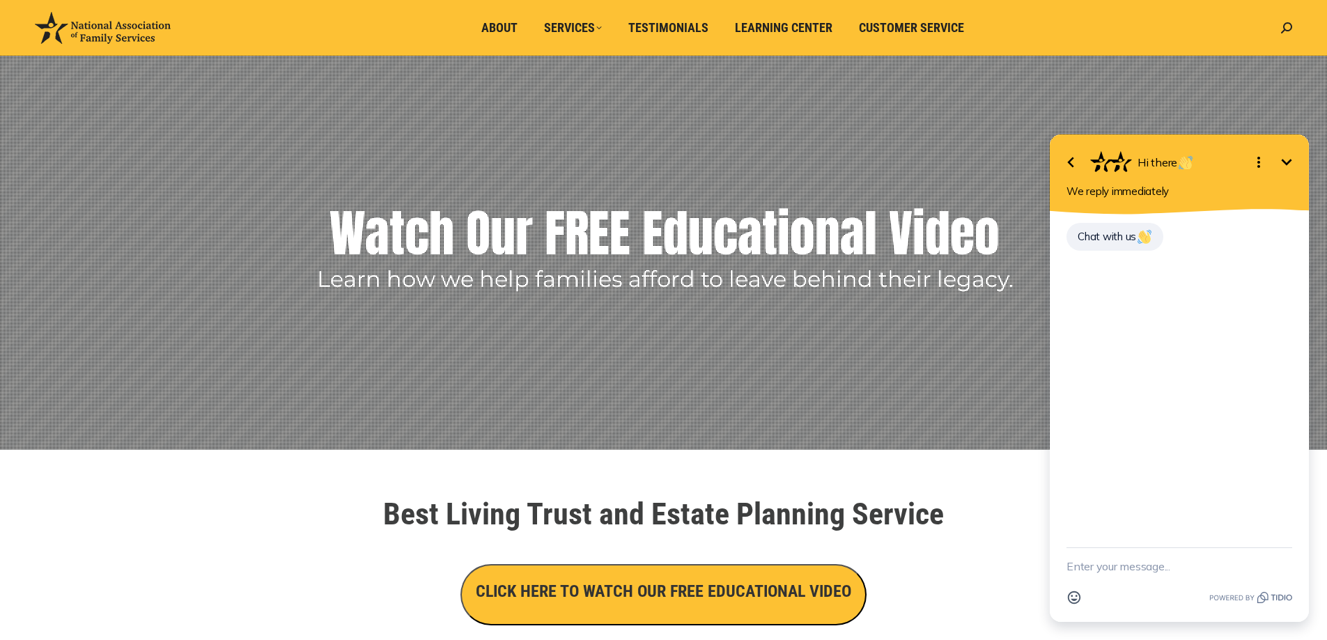
click at [1294, 163] on icon "Minimize" at bounding box center [1286, 162] width 17 height 17
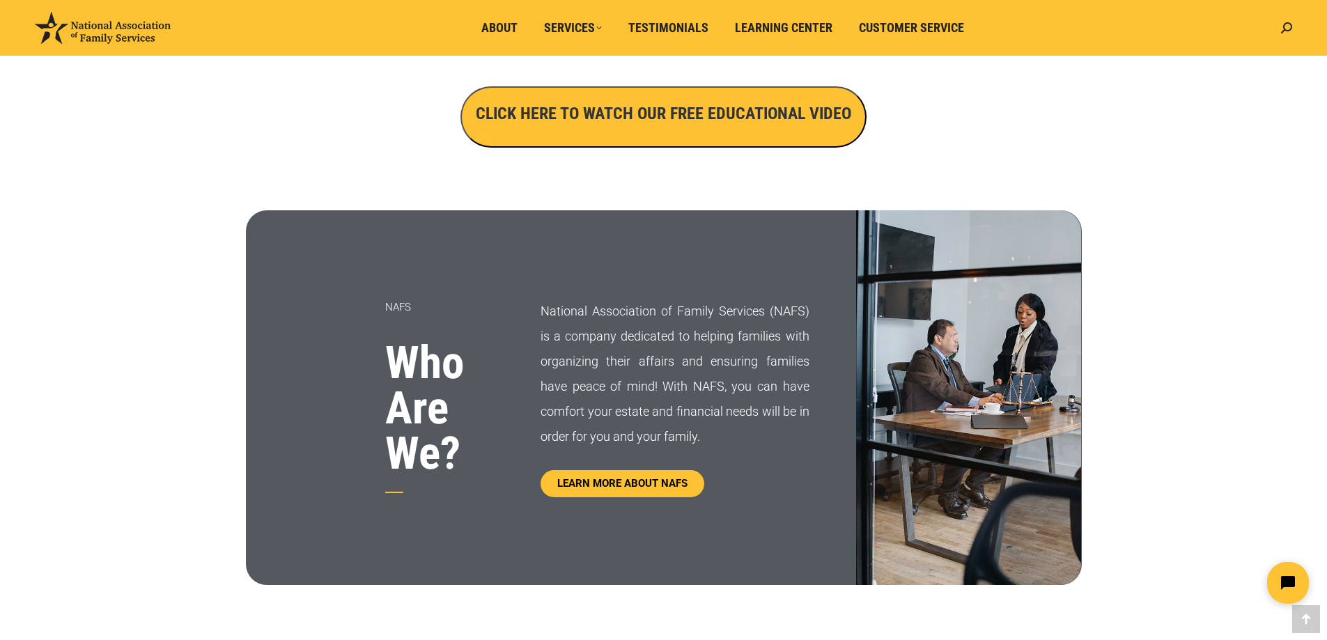
scroll to position [557, 0]
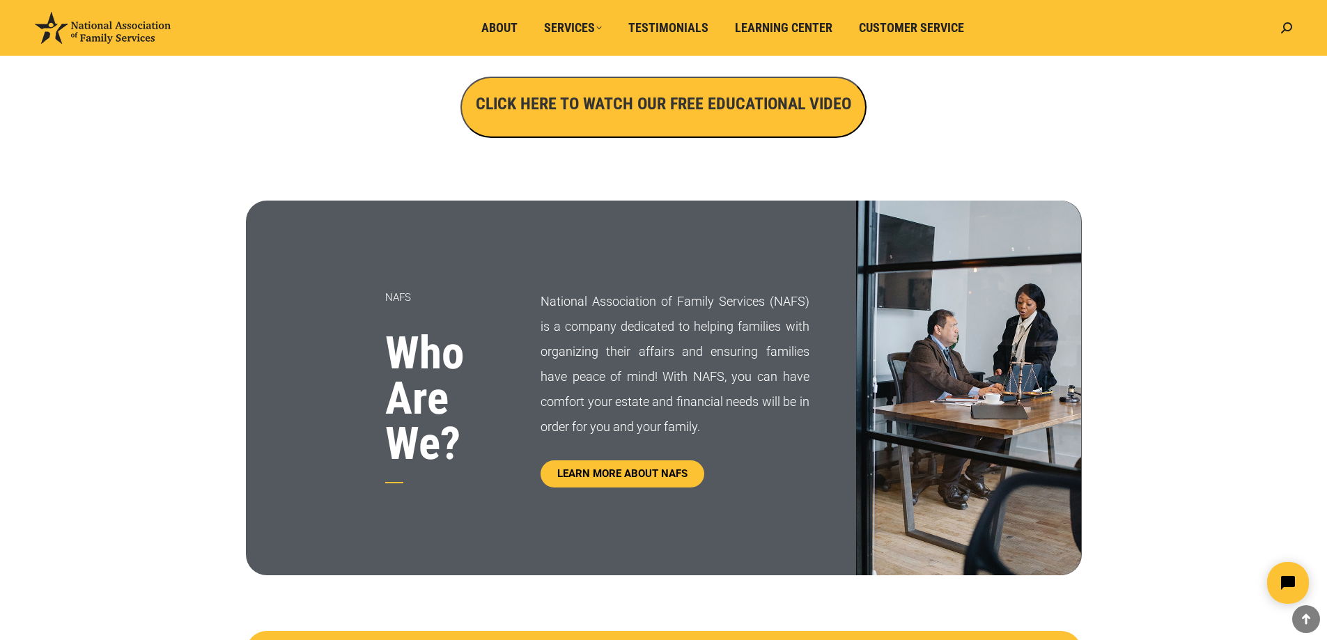
click at [1307, 620] on icon at bounding box center [1306, 619] width 17 height 17
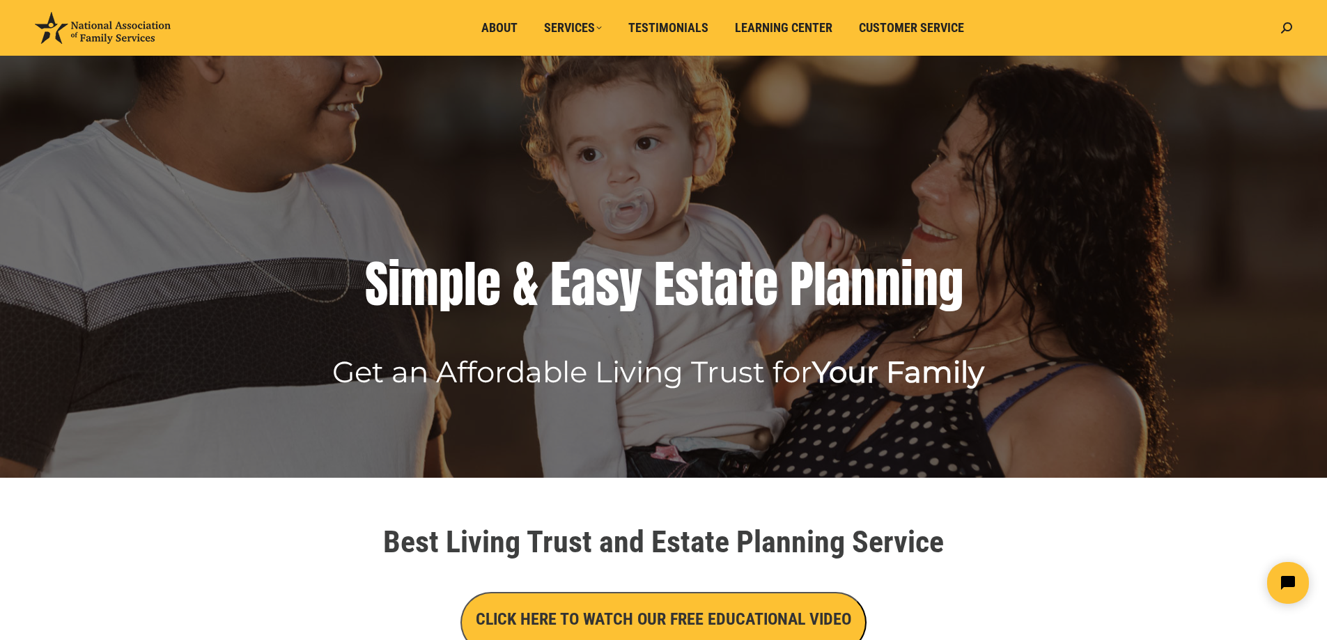
scroll to position [0, 0]
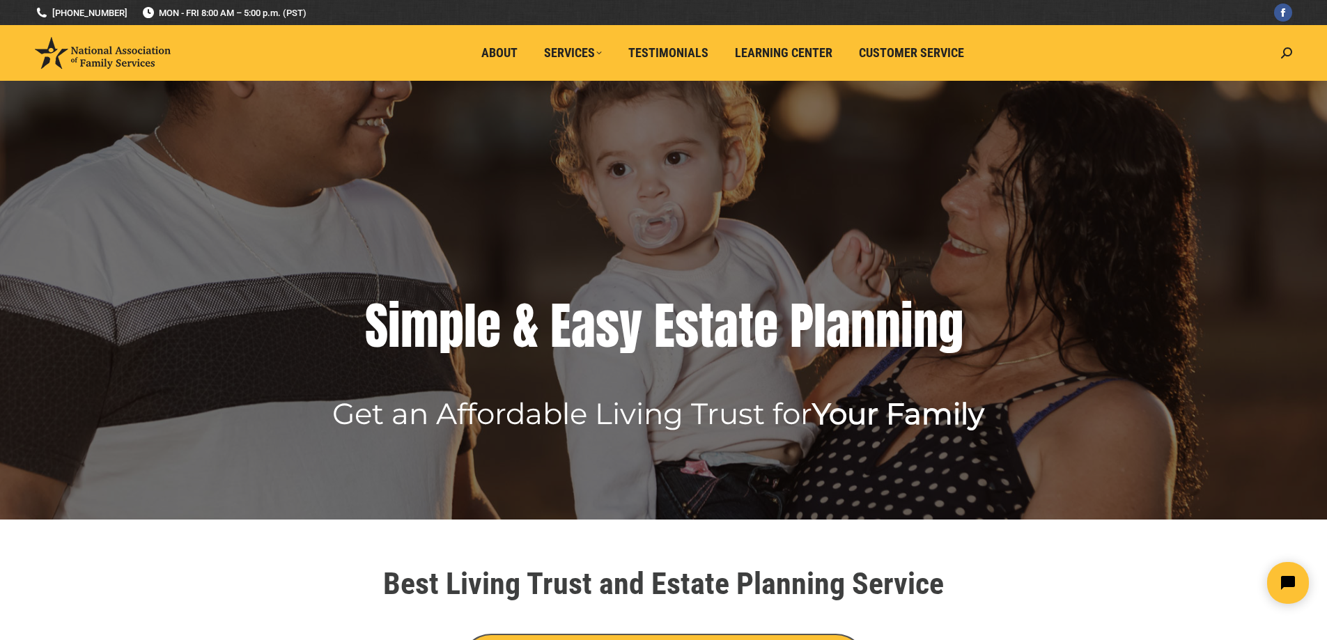
click at [451, 162] on rs-layer at bounding box center [663, 300] width 1327 height 439
